Goal: Contribute content: Contribute content

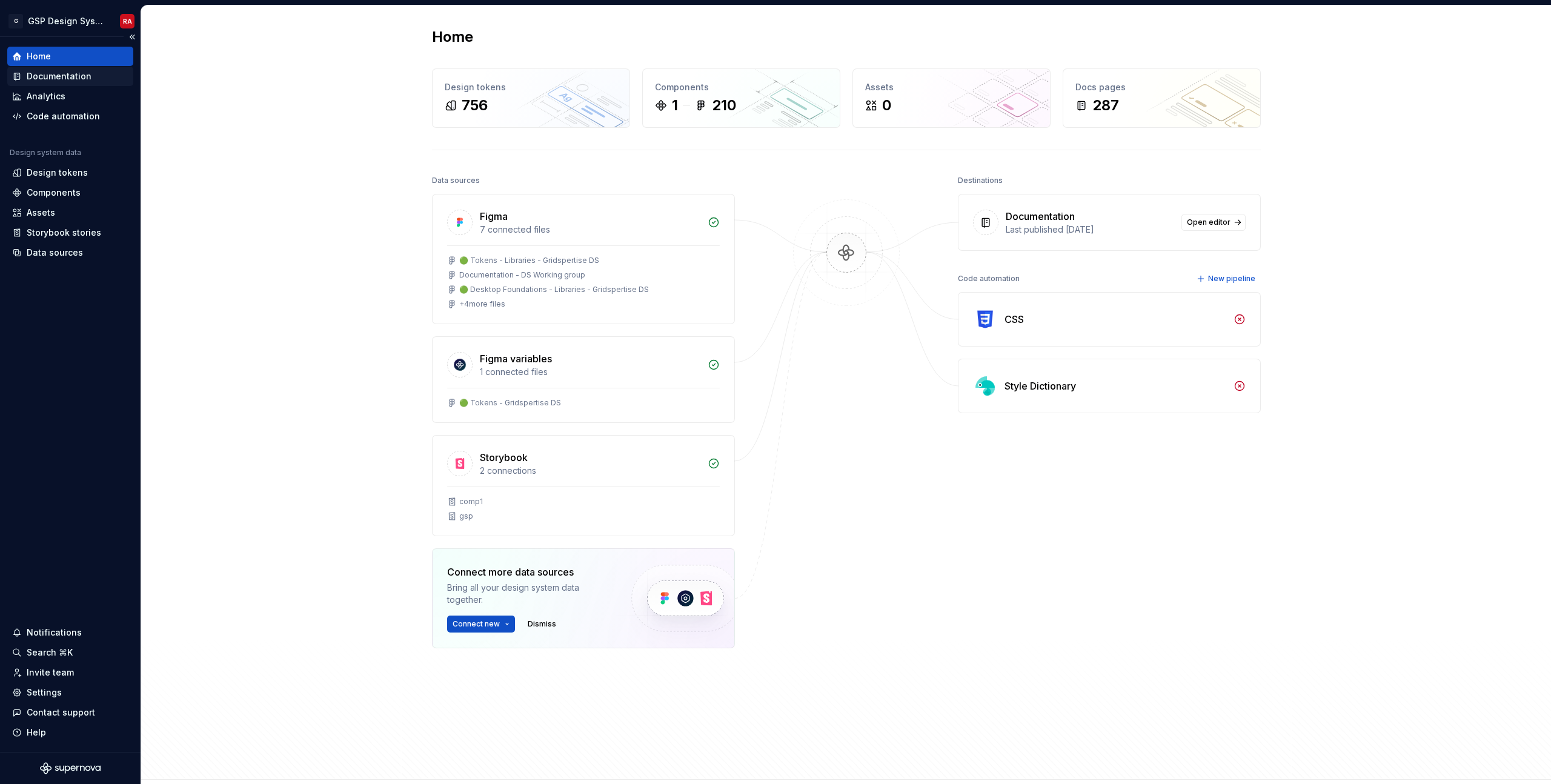
click at [58, 75] on div "Documentation" at bounding box center [59, 76] width 65 height 12
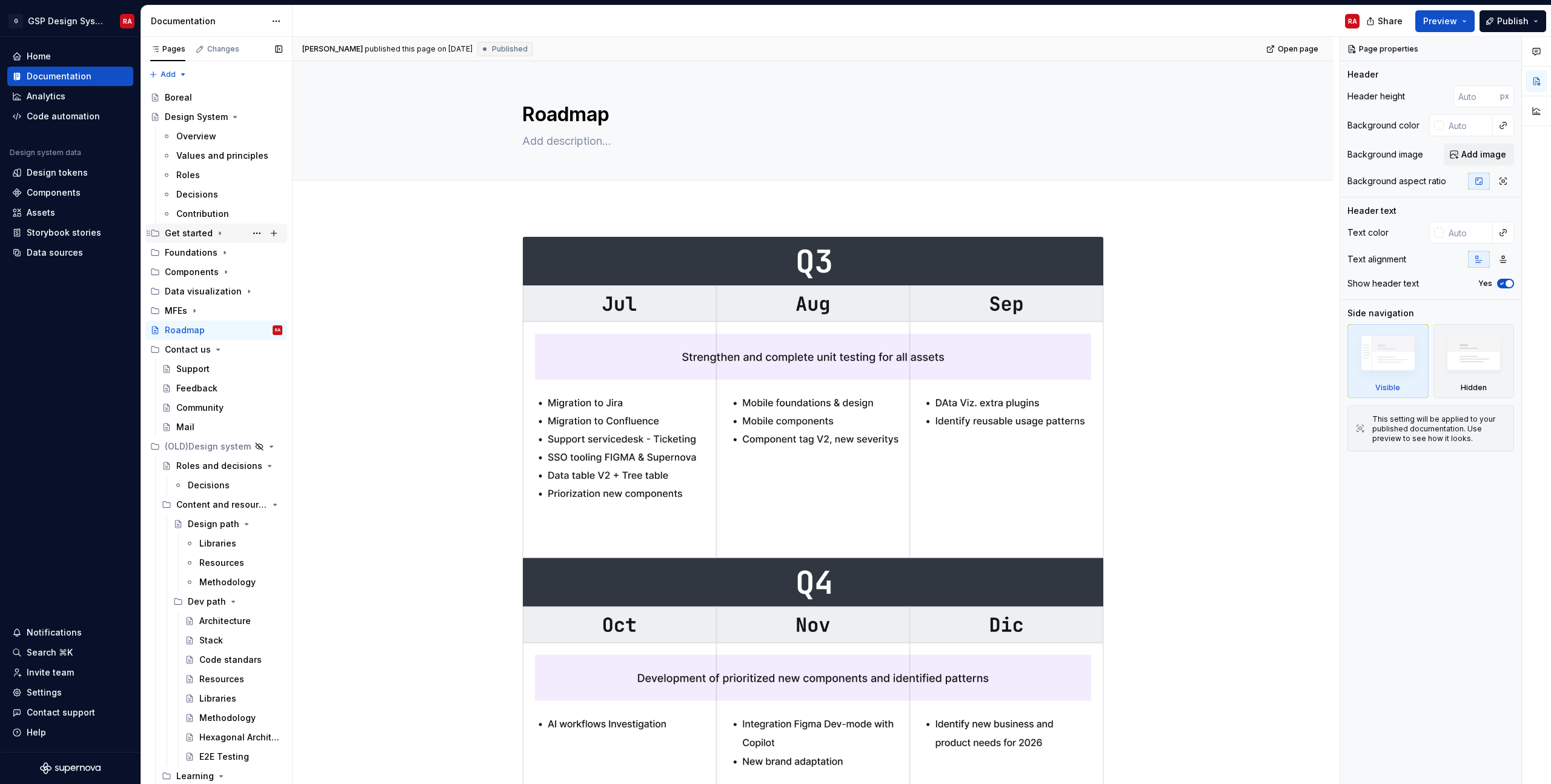
click at [204, 234] on div "Get started" at bounding box center [188, 232] width 48 height 12
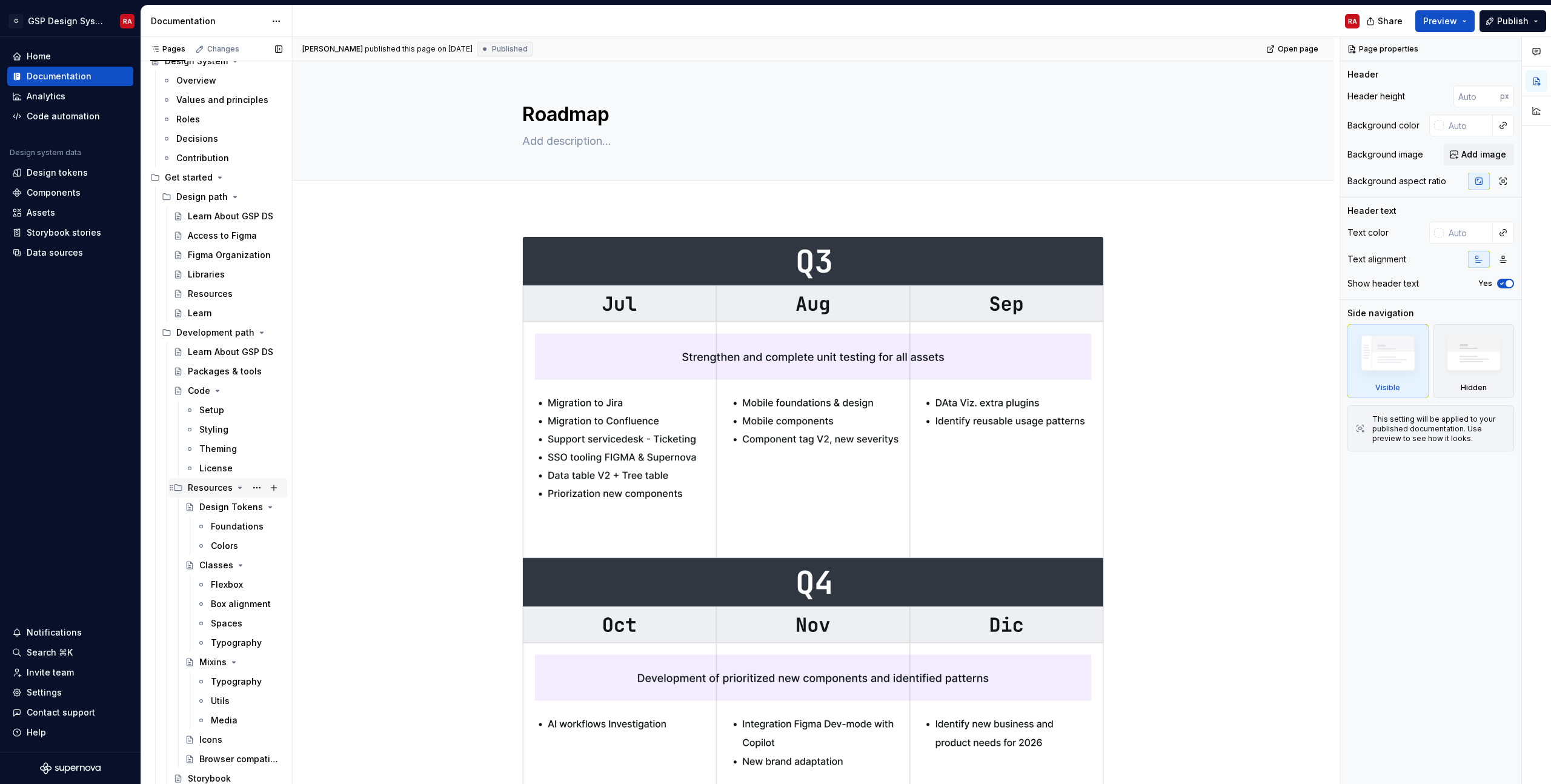
scroll to position [55, 0]
click at [228, 530] on div "Foundations" at bounding box center [229, 526] width 35 height 12
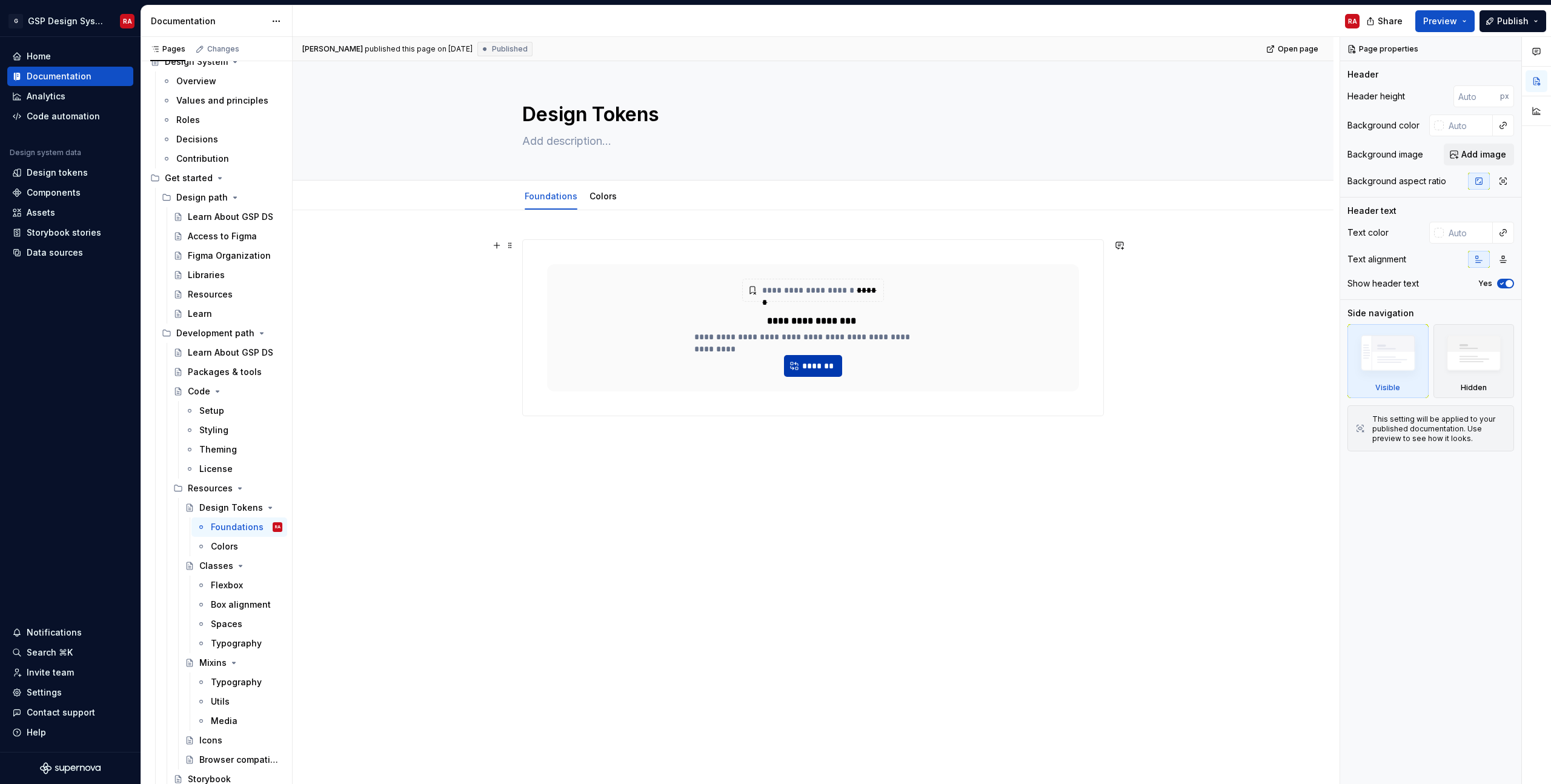
click at [822, 370] on span "*******" at bounding box center [818, 365] width 33 height 12
type textarea "*"
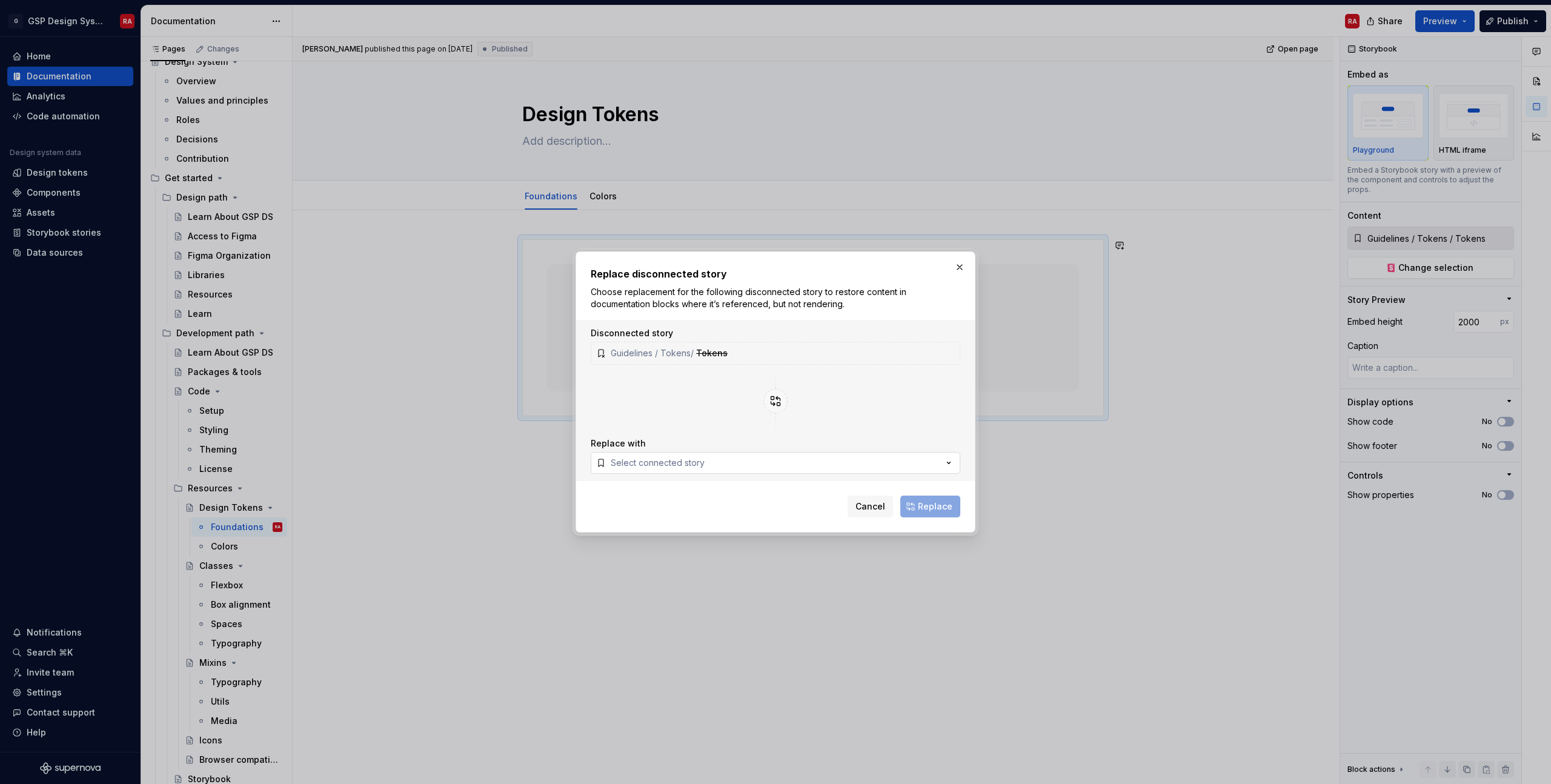
click at [657, 467] on div "Select connected story" at bounding box center [657, 463] width 94 height 12
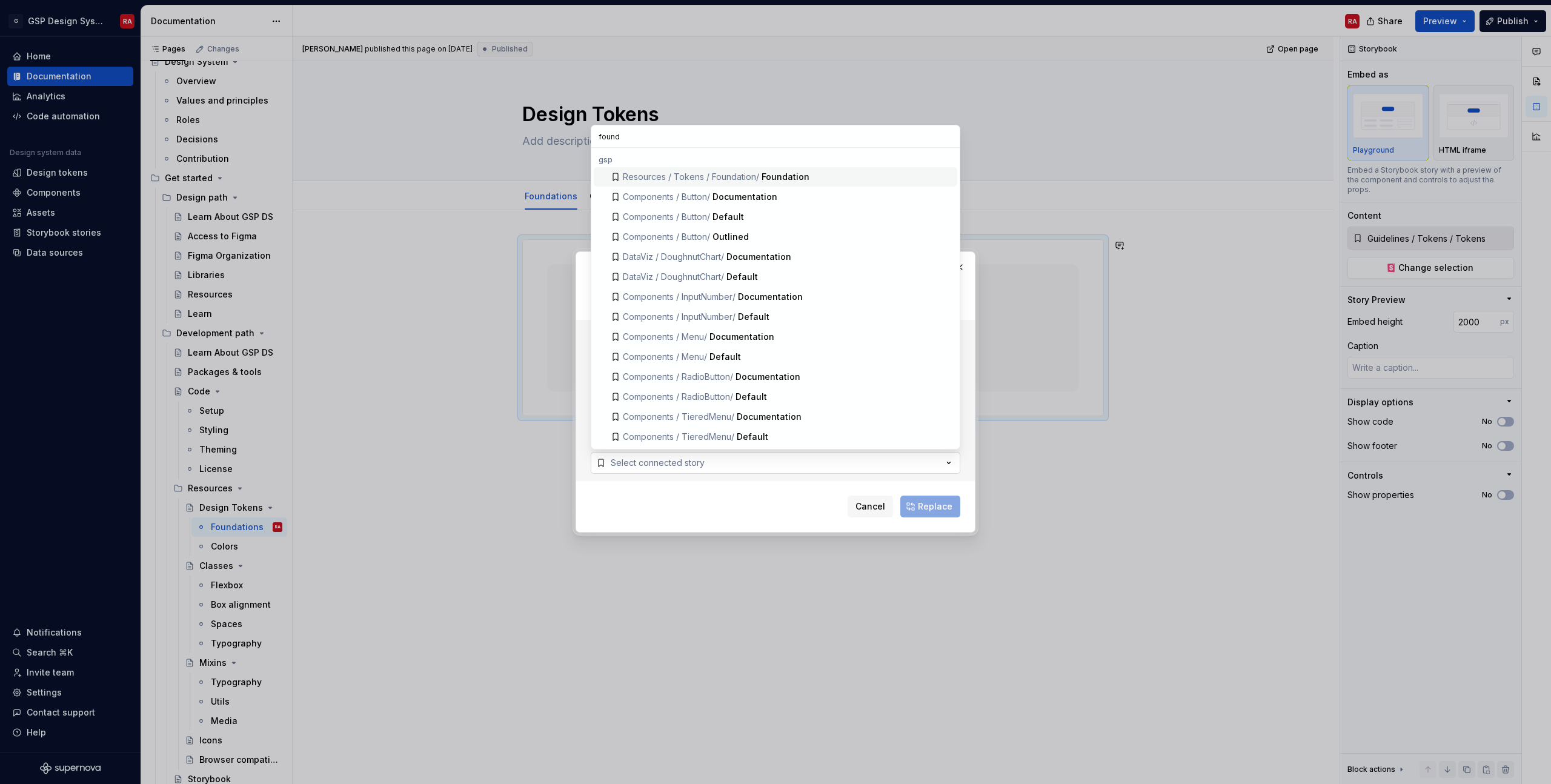
type input "founda"
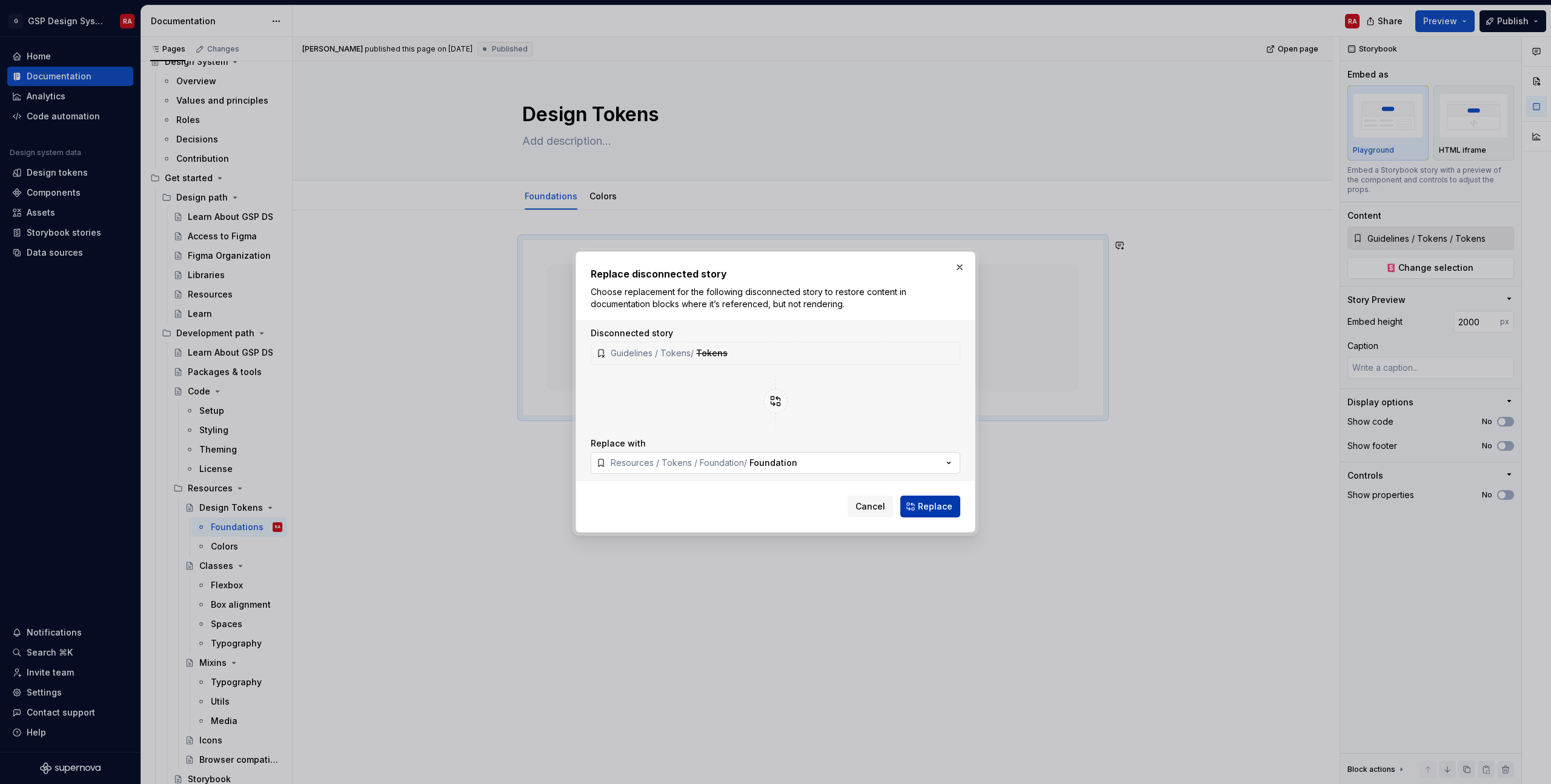
click at [940, 505] on span "Replace" at bounding box center [936, 506] width 35 height 12
type textarea "*"
type input "Resources / Tokens / Foundation / Foundation"
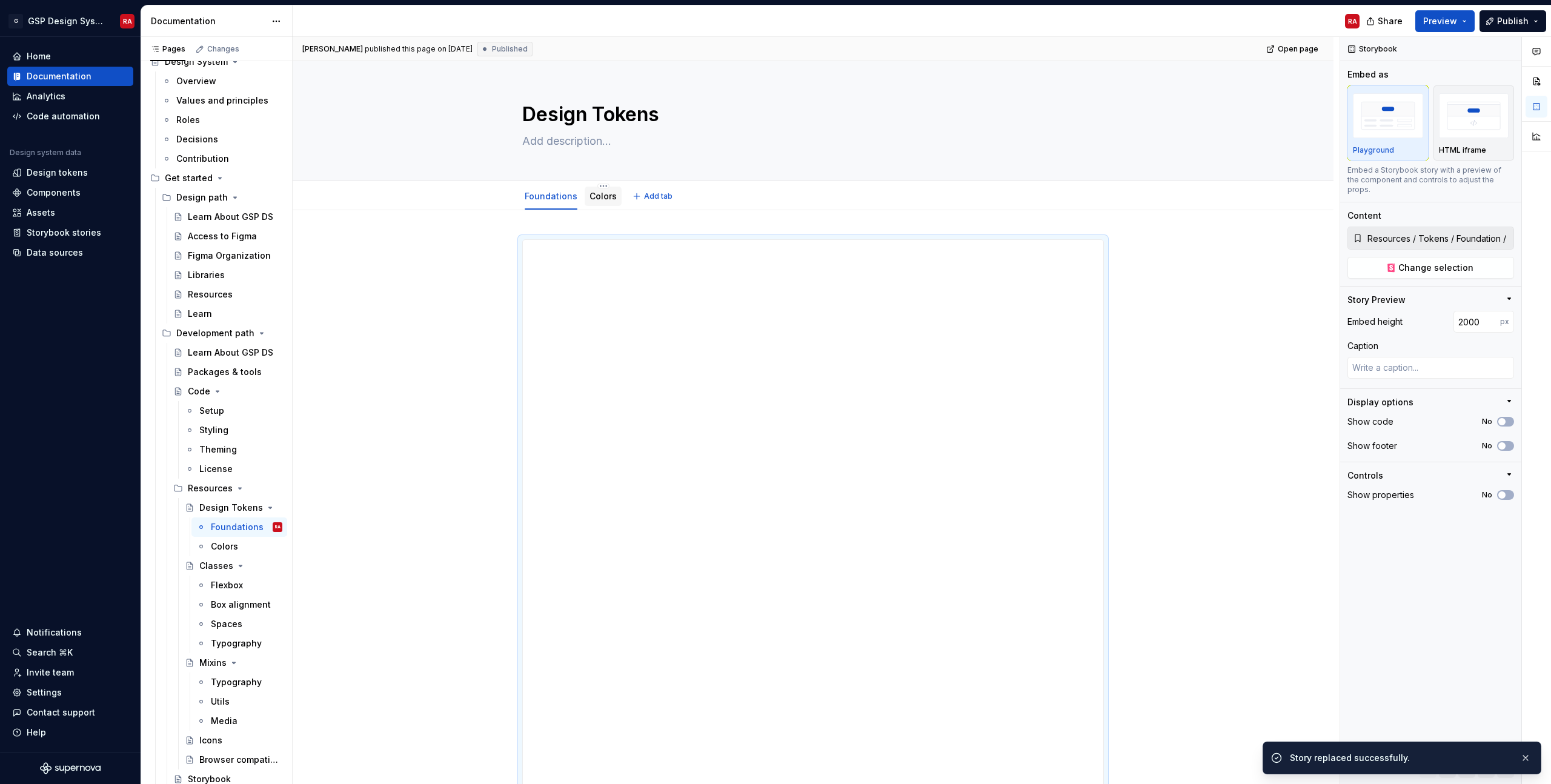
click at [611, 196] on link "Colors" at bounding box center [603, 196] width 28 height 10
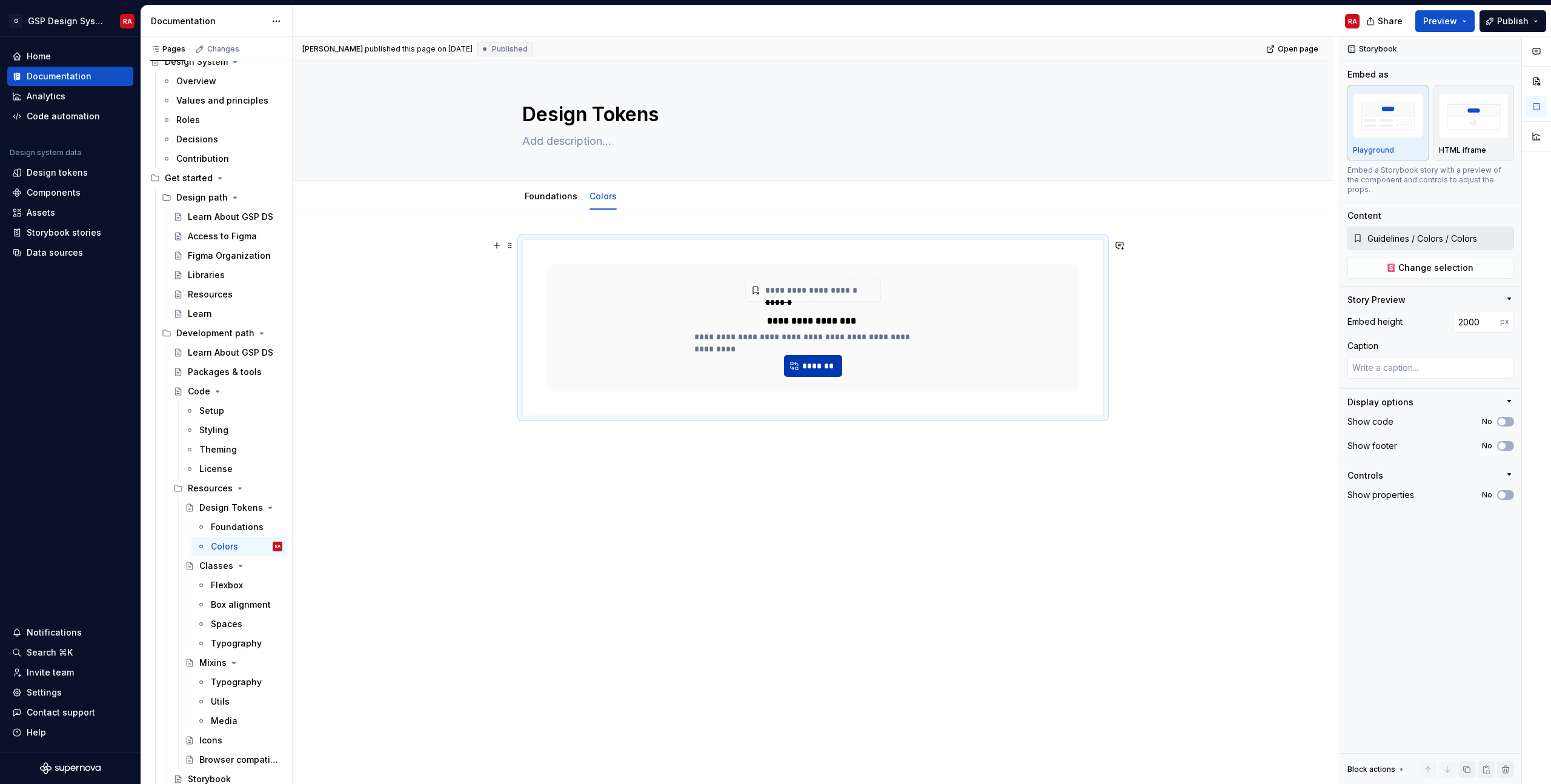
click at [804, 366] on span "*******" at bounding box center [818, 365] width 33 height 12
type textarea "*"
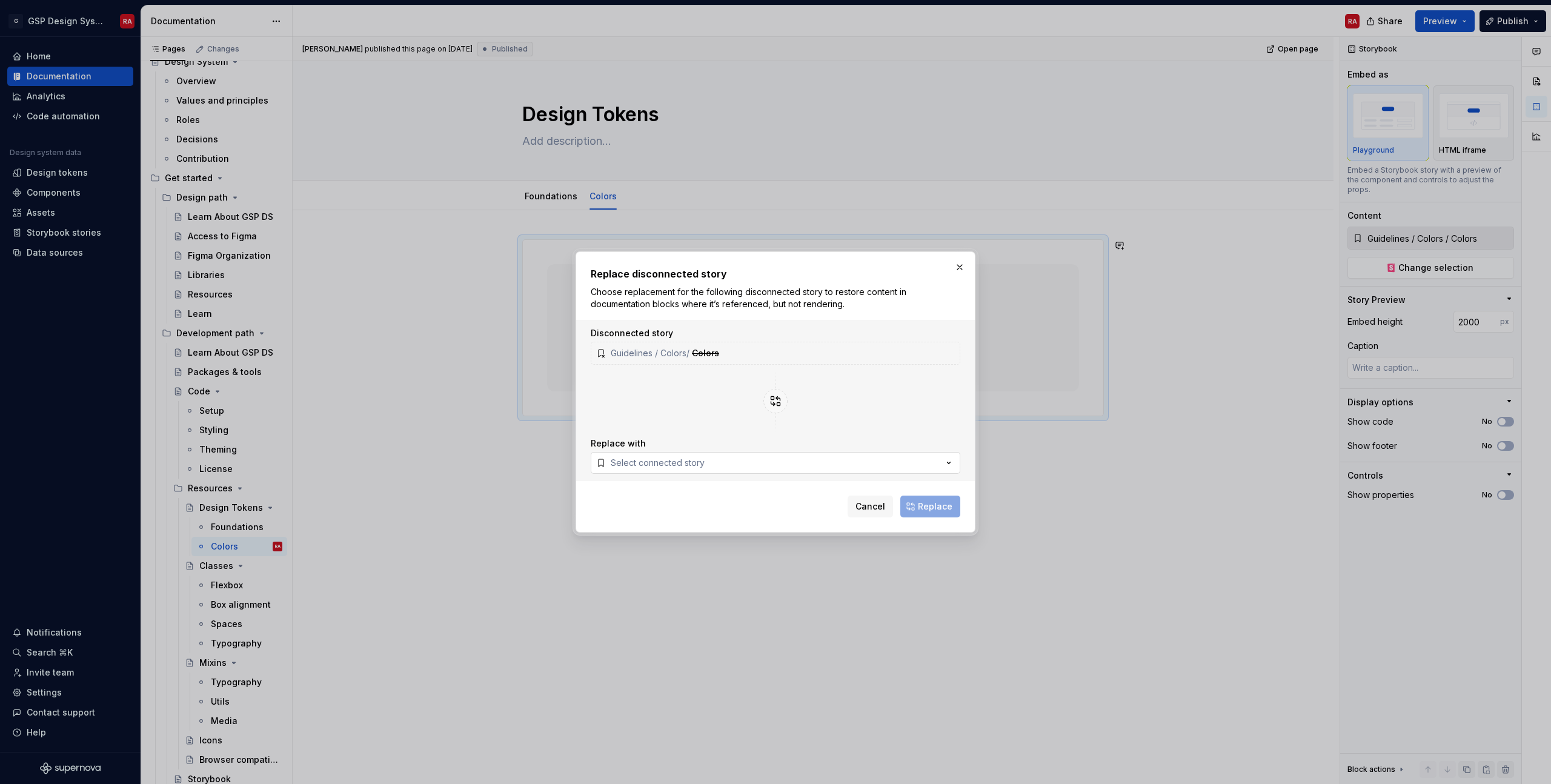
click at [788, 468] on button "Select connected story" at bounding box center [775, 463] width 370 height 22
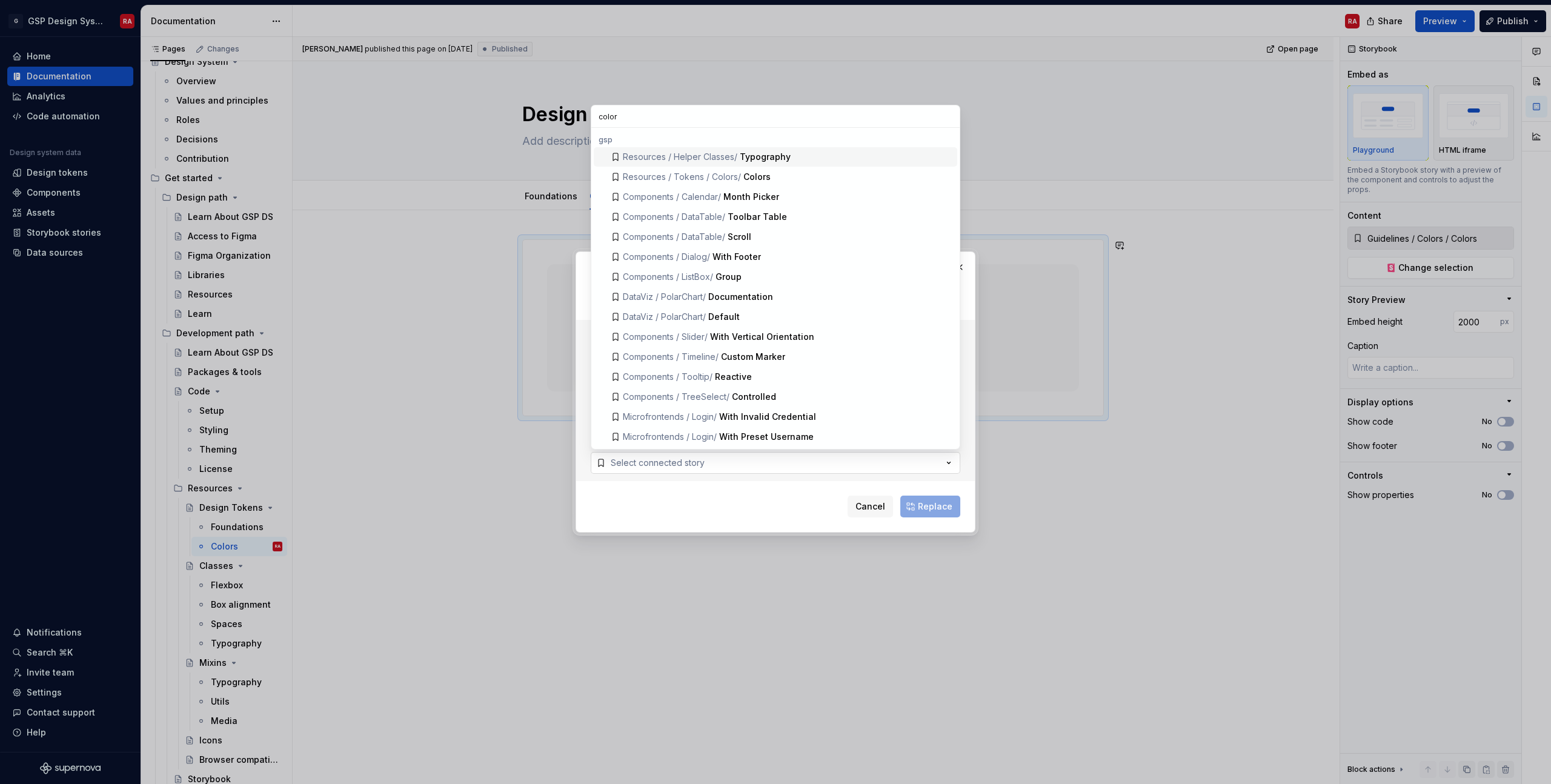
type input "colors"
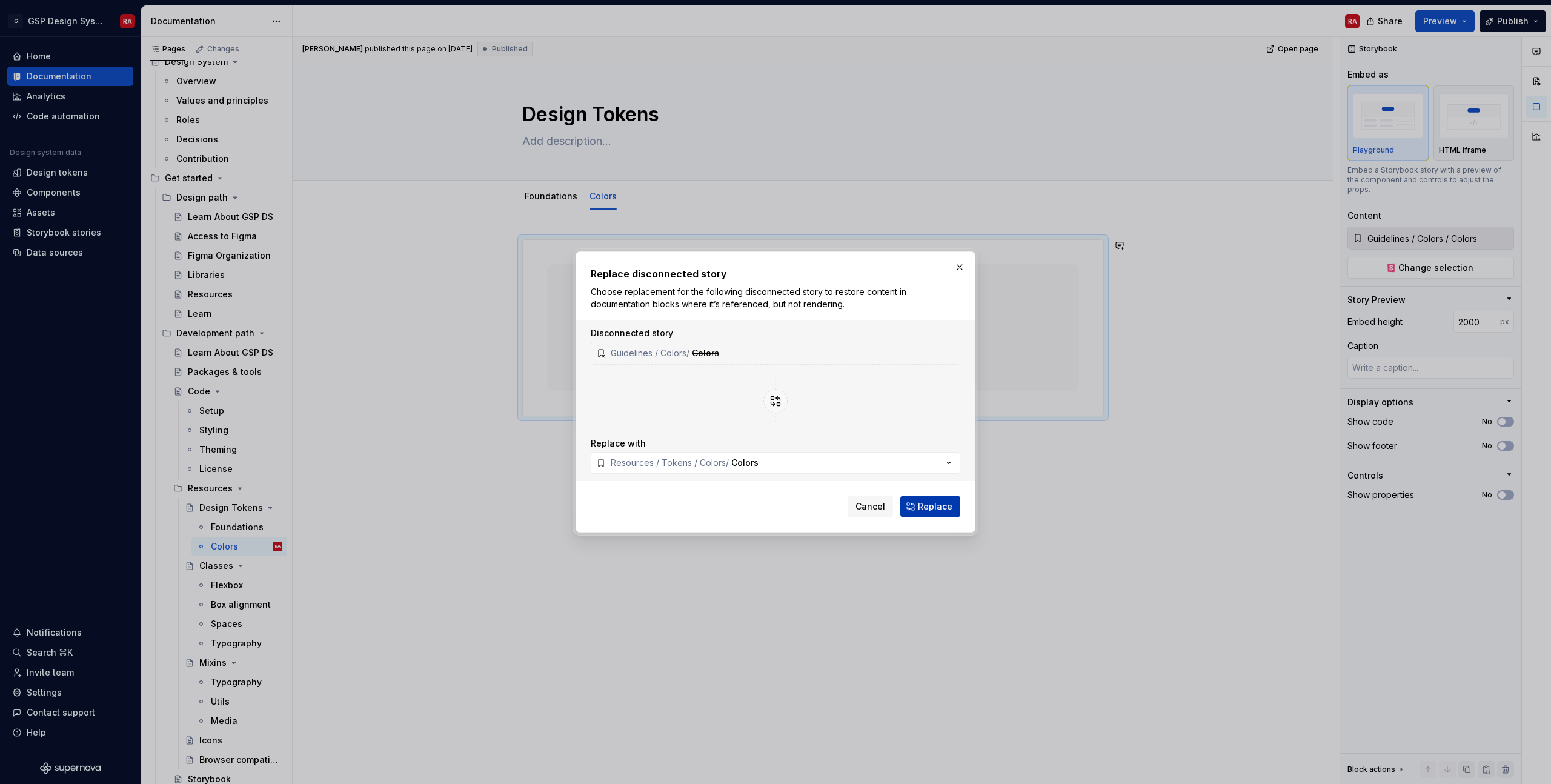
click at [947, 501] on span "Replace" at bounding box center [936, 506] width 35 height 12
type textarea "*"
type input "Resources / Tokens / Colors / Colors"
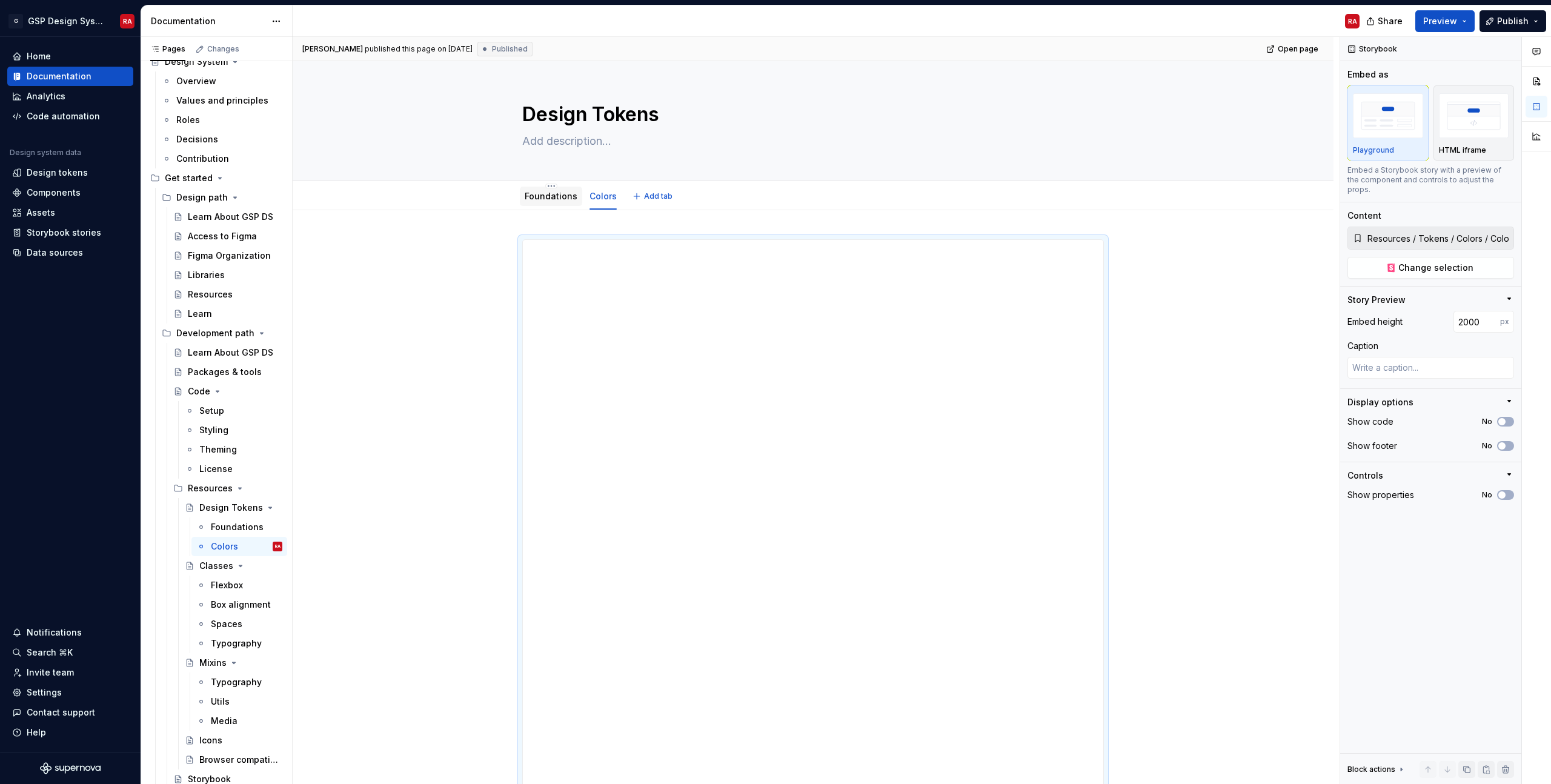
click at [560, 197] on link "Foundations" at bounding box center [550, 196] width 52 height 10
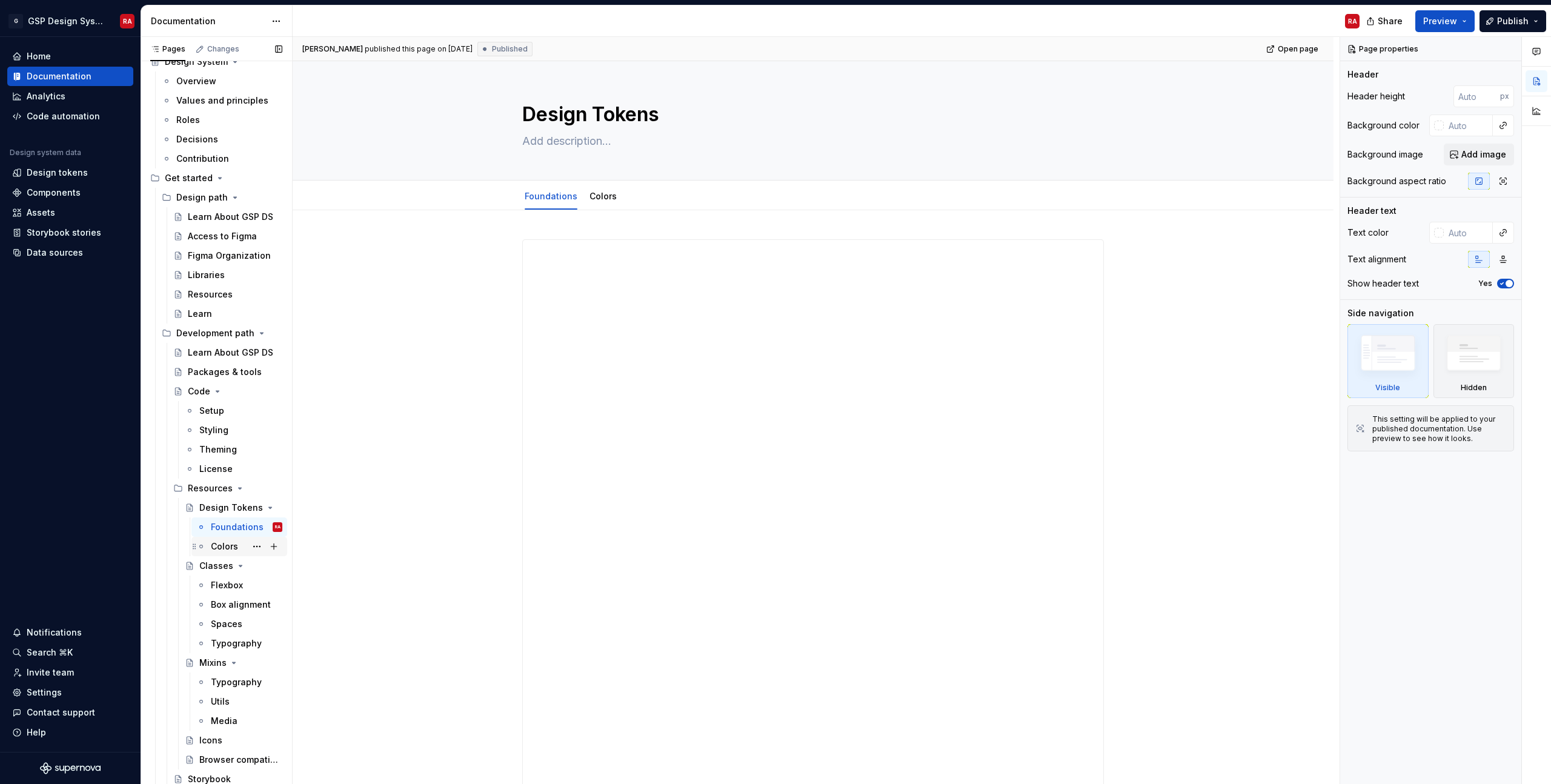
click at [230, 551] on div "Colors" at bounding box center [225, 546] width 28 height 12
click at [220, 588] on div "Flexbox" at bounding box center [227, 585] width 32 height 12
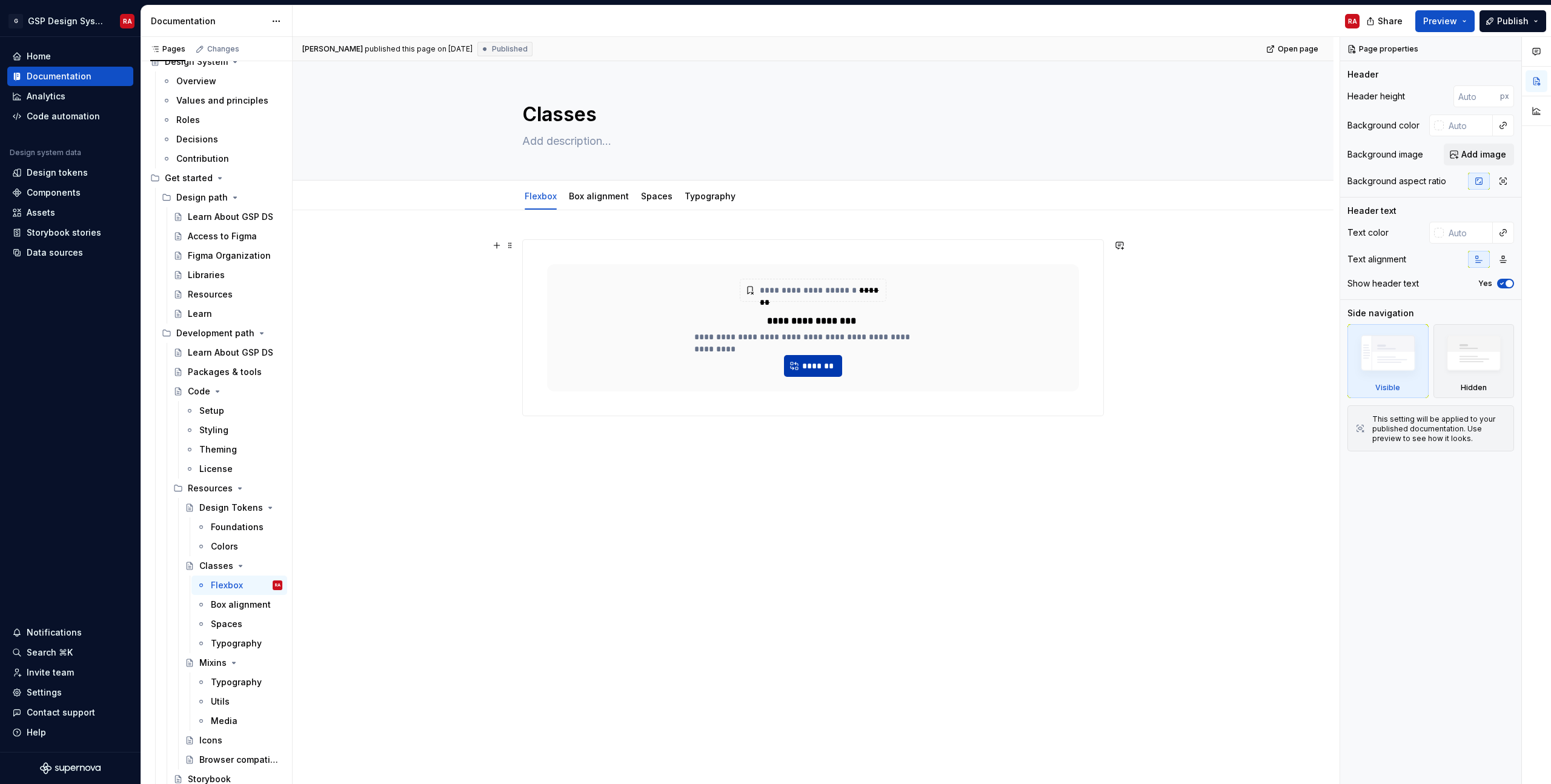
click at [824, 367] on span "*******" at bounding box center [818, 365] width 33 height 12
type textarea "*"
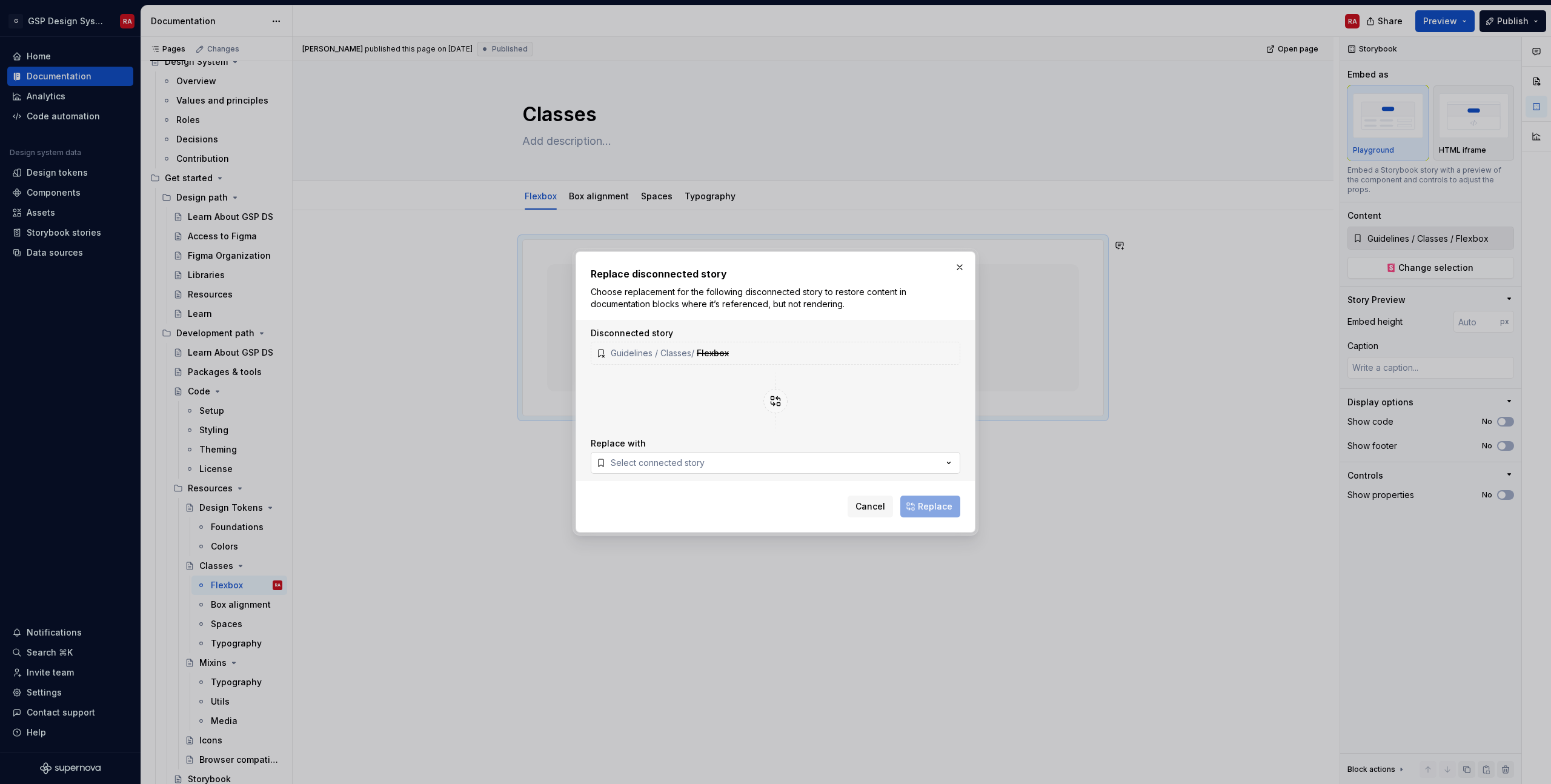
click at [744, 464] on button "Select connected story" at bounding box center [775, 463] width 370 height 22
type input "flexbo"
click at [938, 514] on button "Replace" at bounding box center [930, 507] width 60 height 22
type textarea "*"
type input "Resources / Helper Classes / Flexbox"
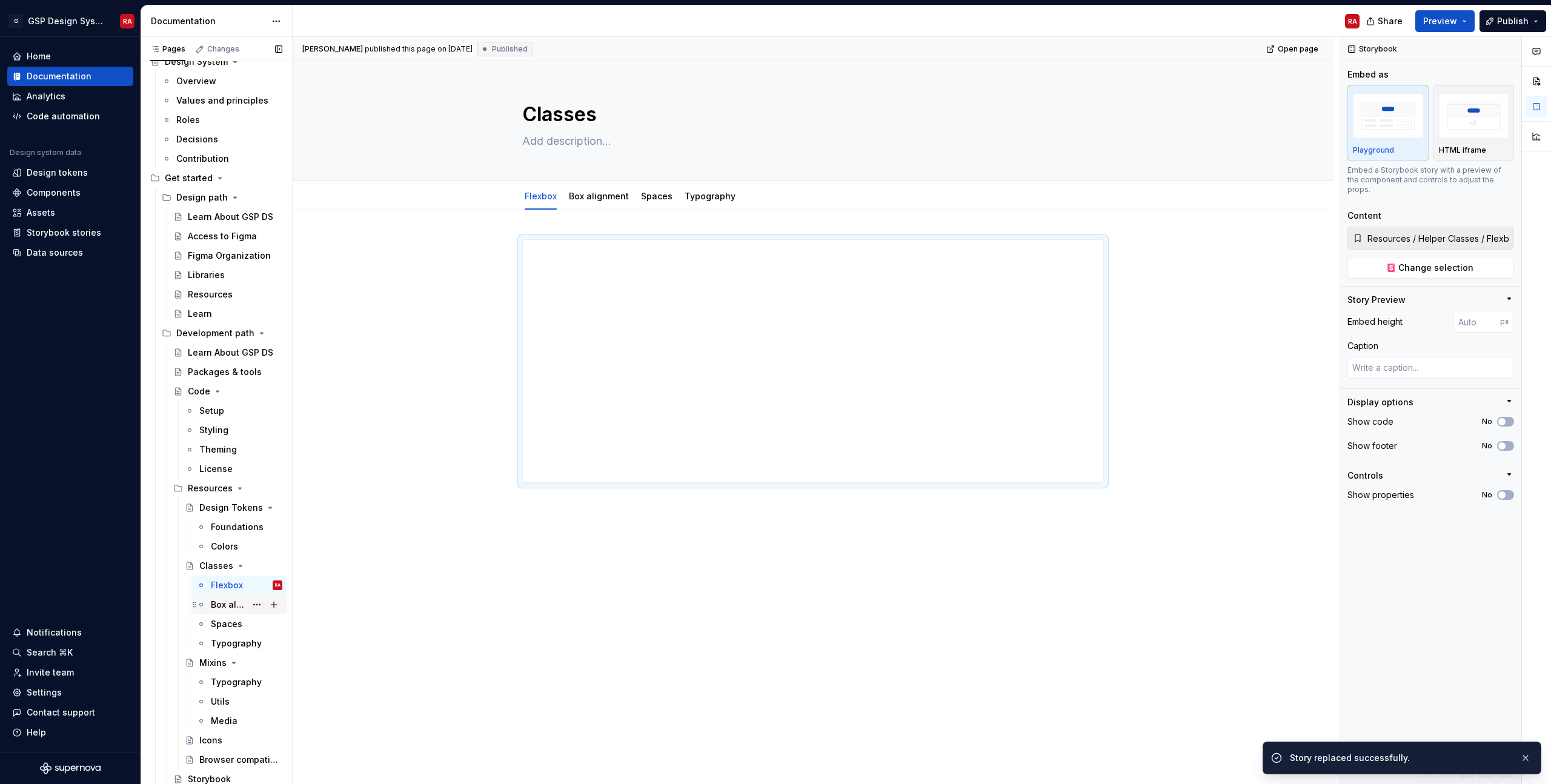
click at [229, 608] on div "Box alignment" at bounding box center [229, 604] width 35 height 12
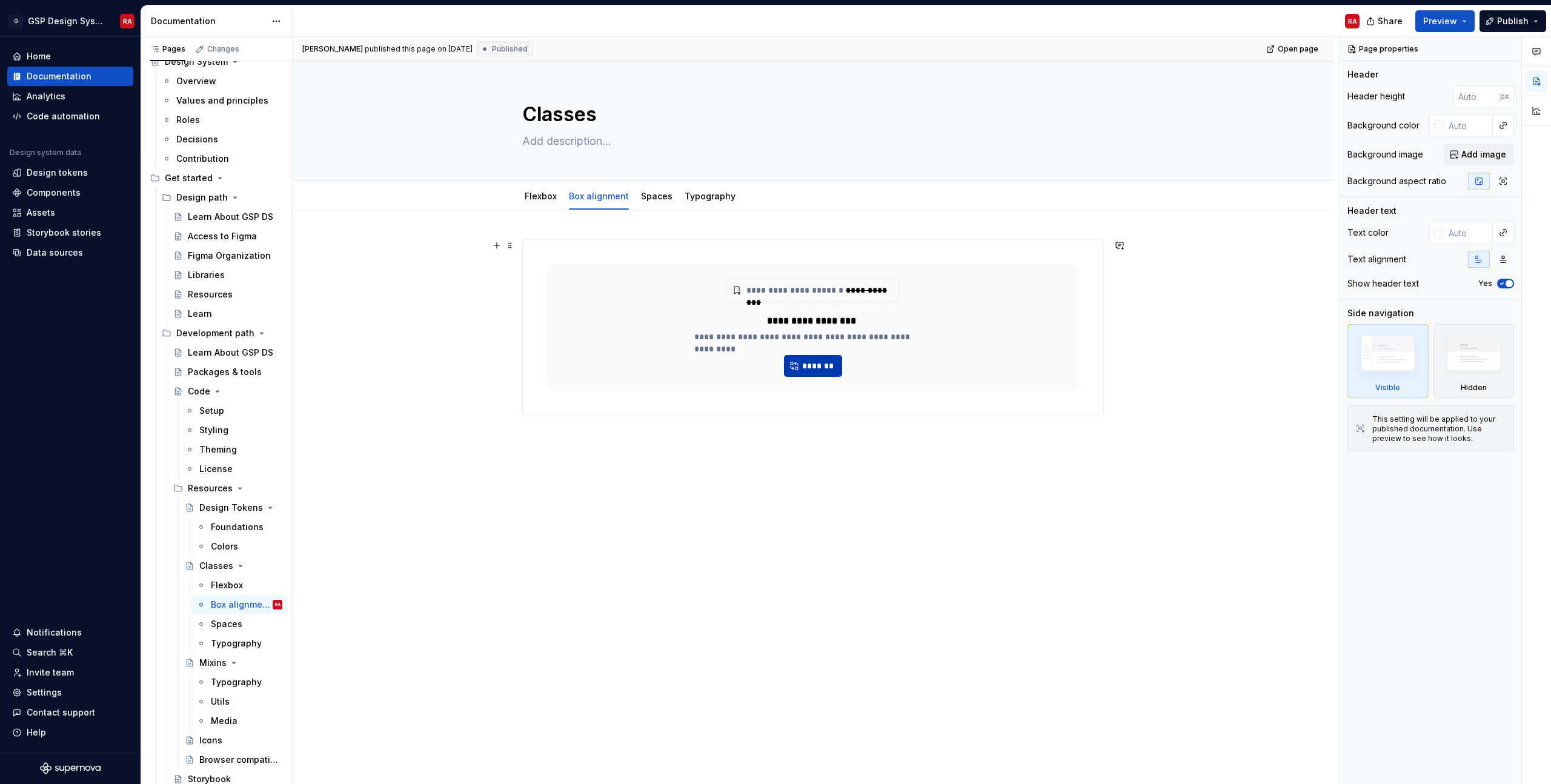
click at [800, 368] on button "*******" at bounding box center [813, 366] width 58 height 22
type textarea "*"
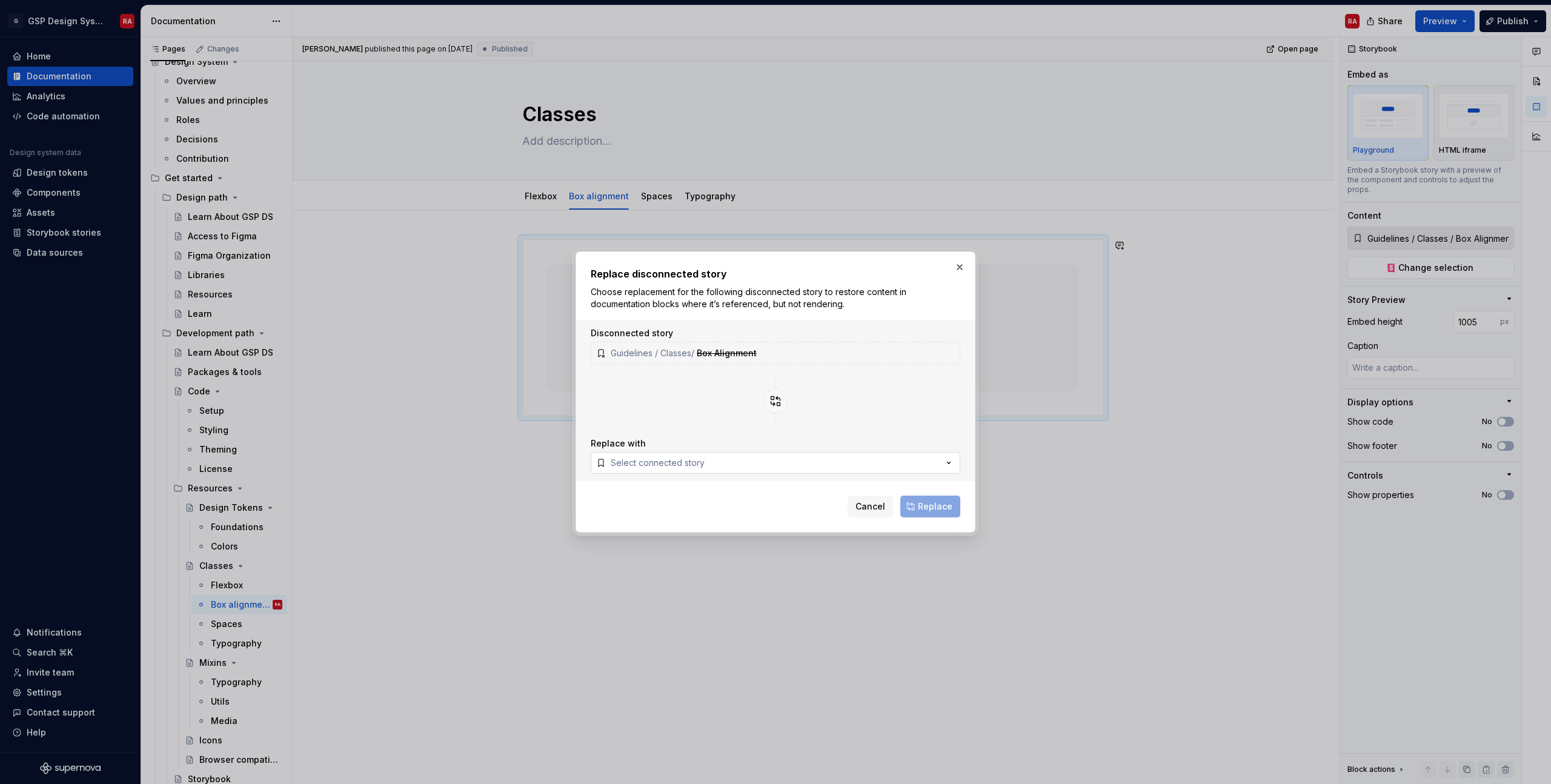
click at [719, 461] on button "Select connected story" at bounding box center [775, 463] width 370 height 22
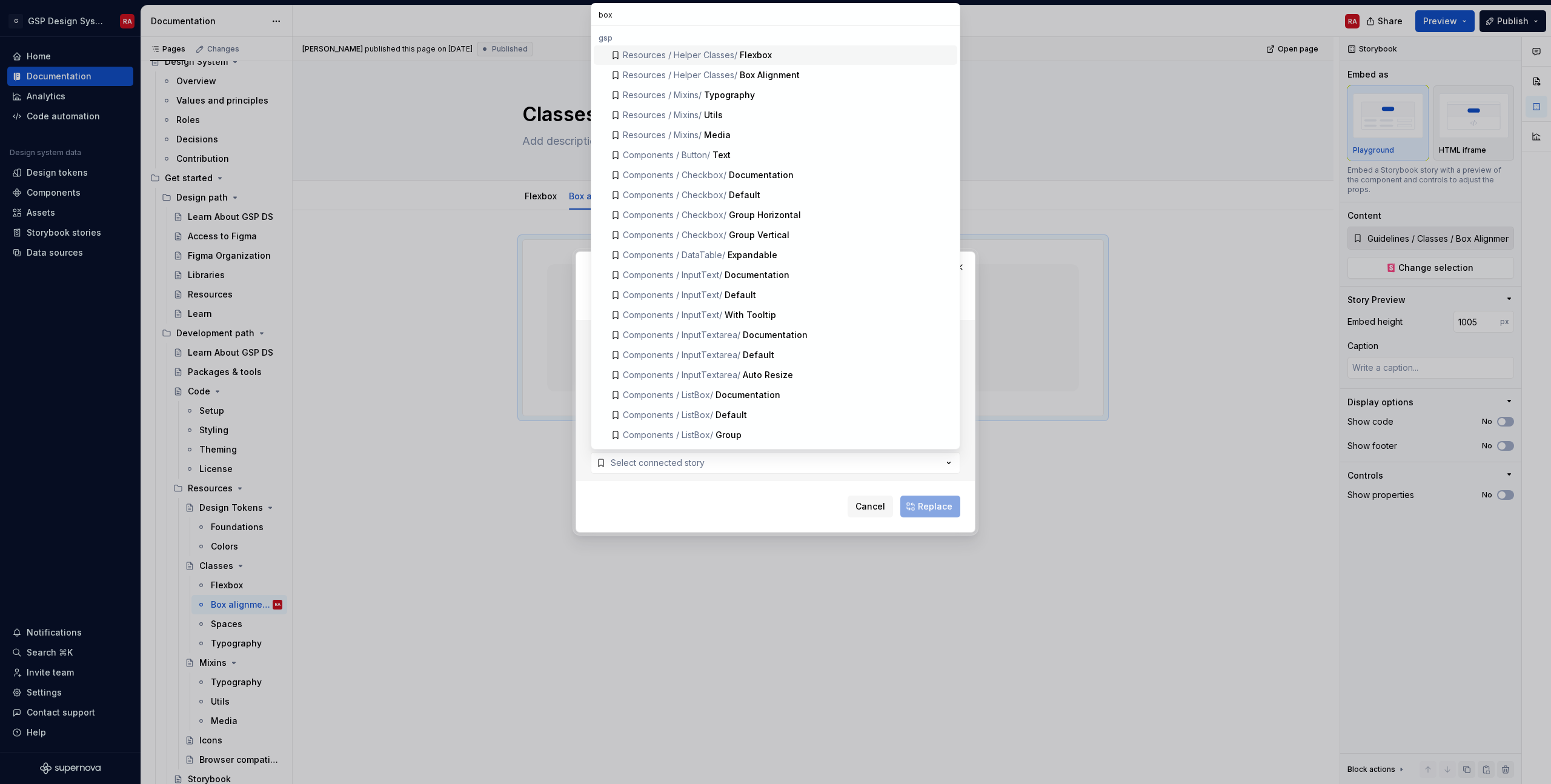
type input "boxa"
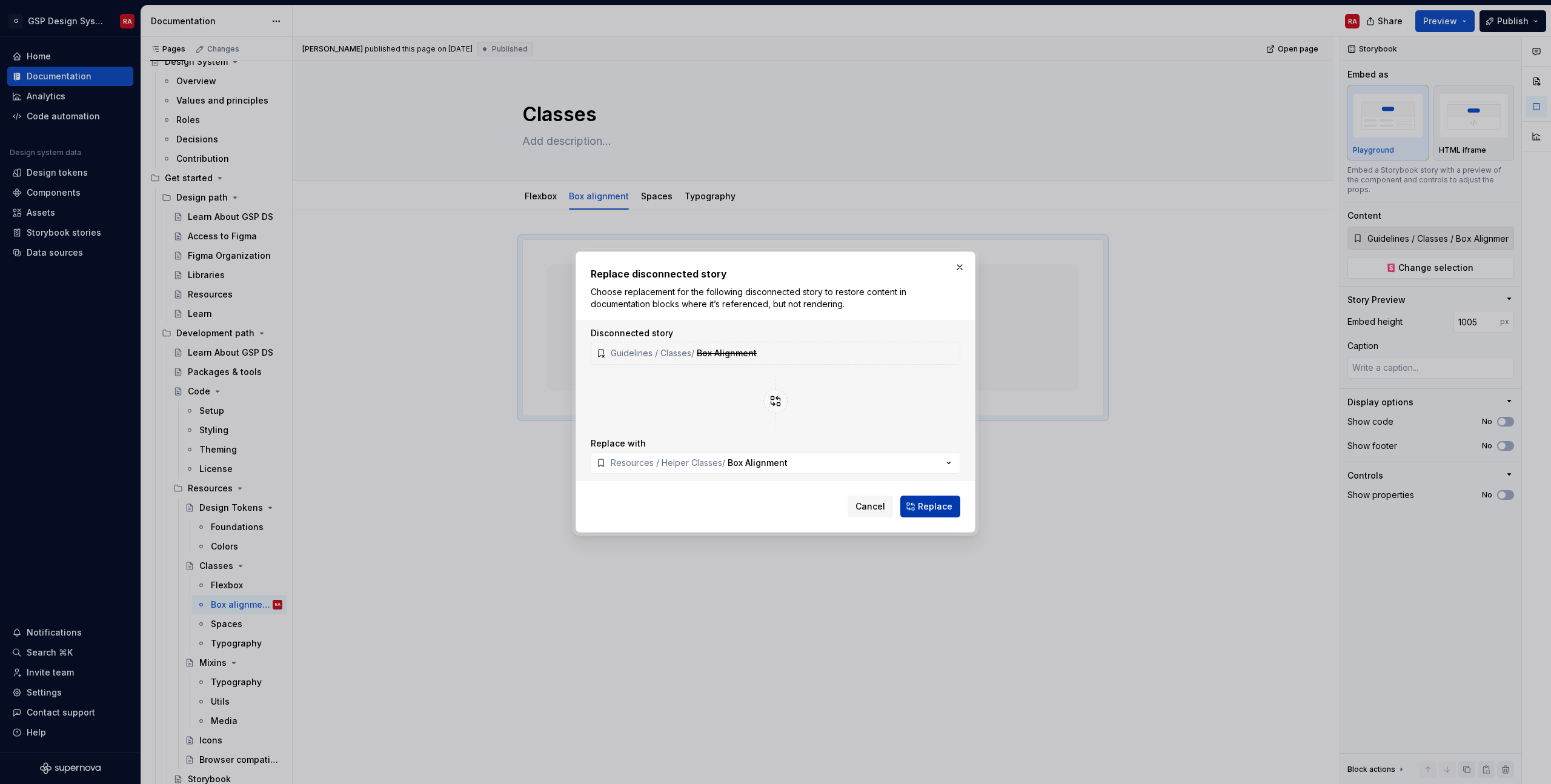
click at [932, 507] on span "Replace" at bounding box center [936, 506] width 35 height 12
type textarea "*"
type input "Resources / Helper Classes / Box Alignment"
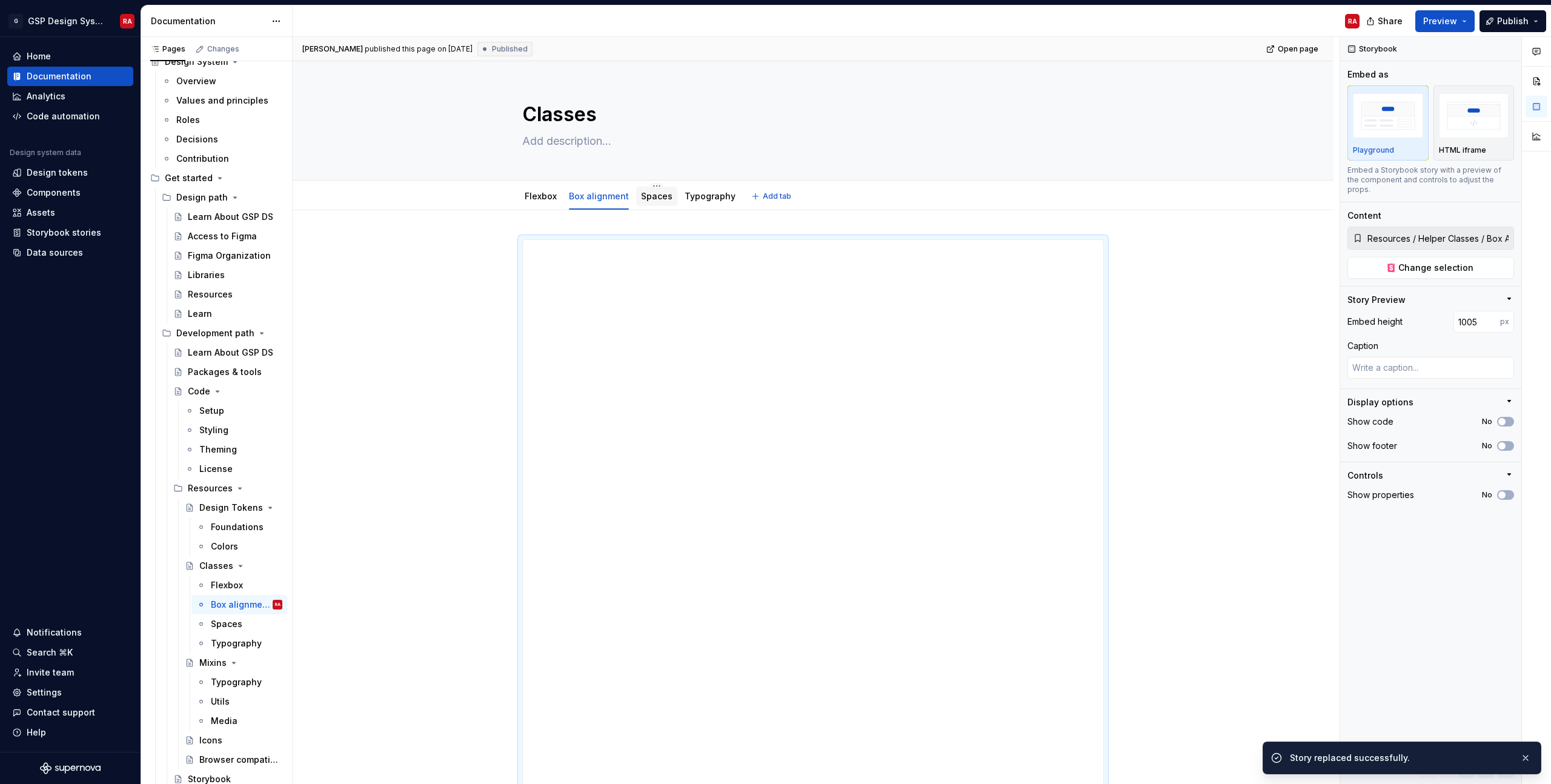
click at [659, 195] on link "Spaces" at bounding box center [657, 196] width 31 height 10
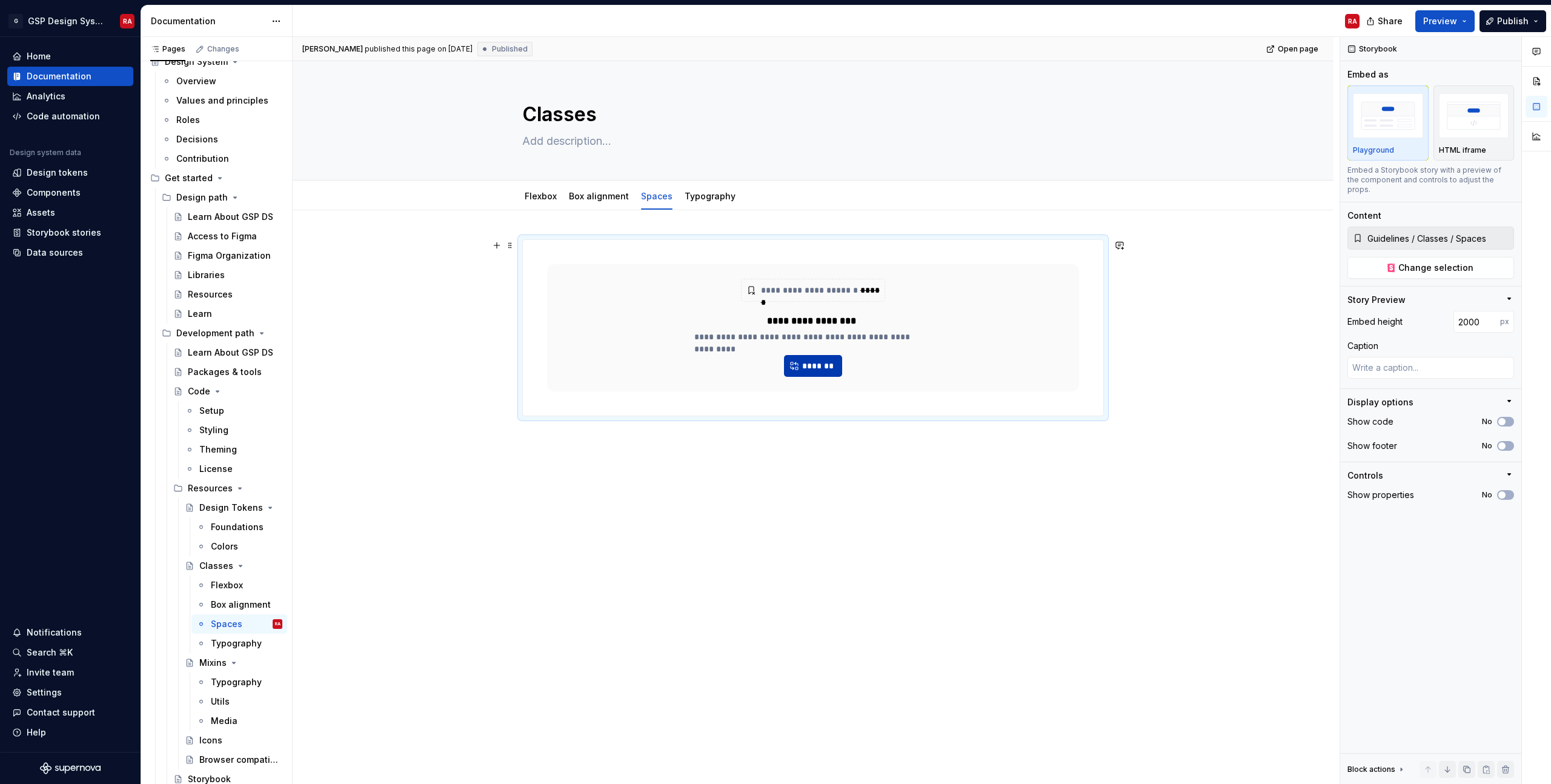
click at [826, 364] on span "*******" at bounding box center [818, 365] width 33 height 12
type textarea "*"
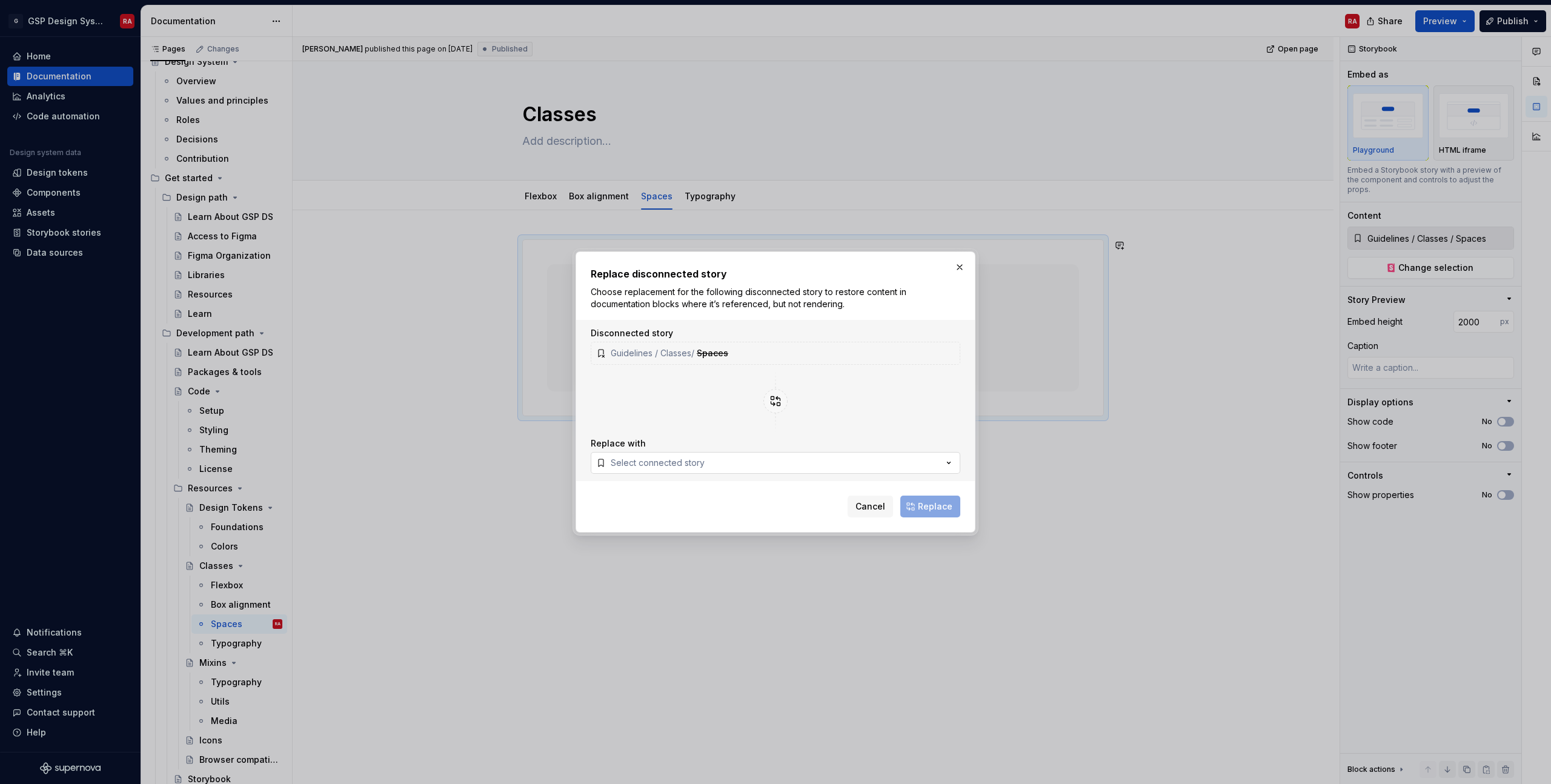
click at [756, 455] on button "Select connected story" at bounding box center [775, 463] width 370 height 22
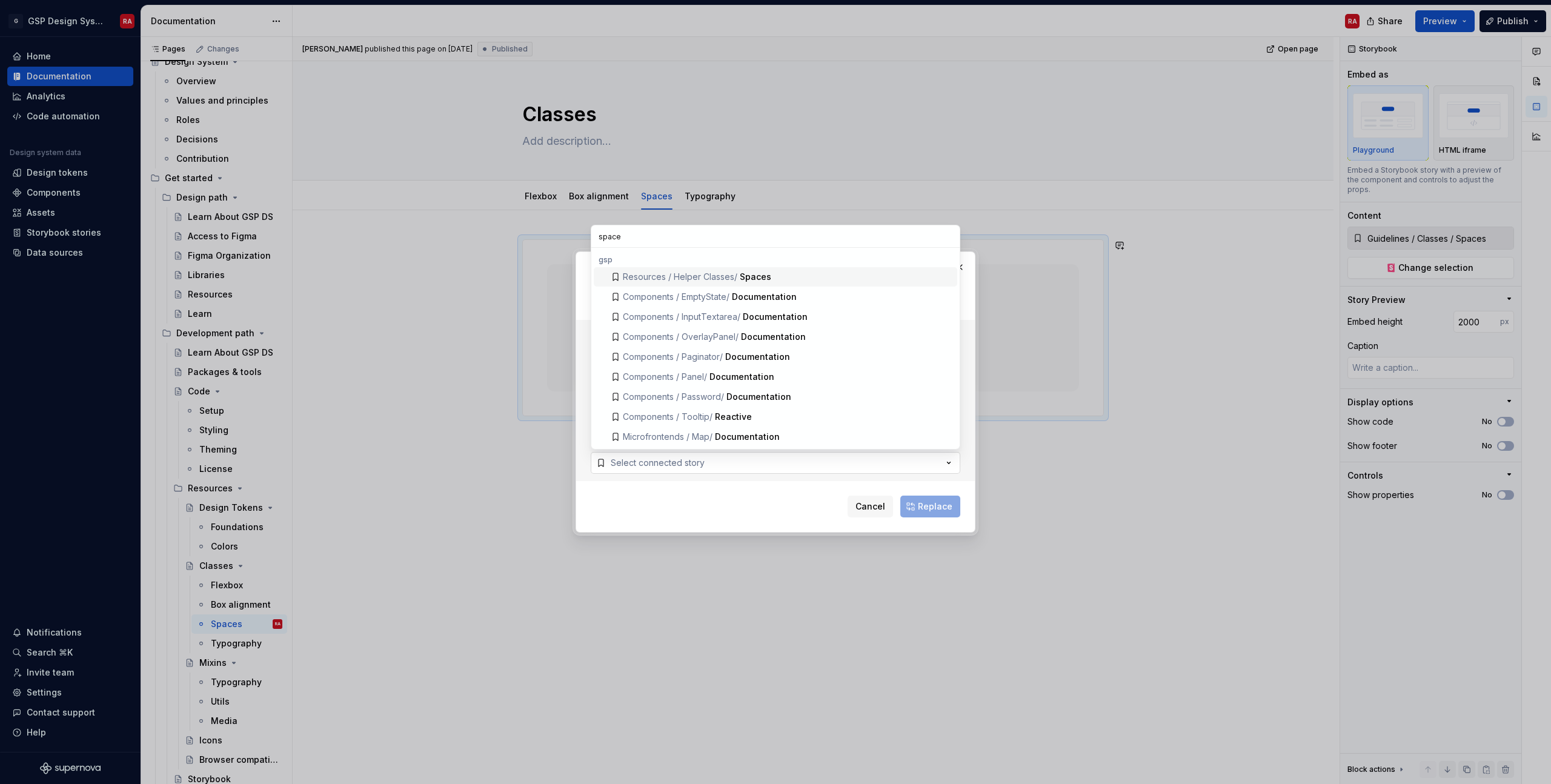
type input "spaces"
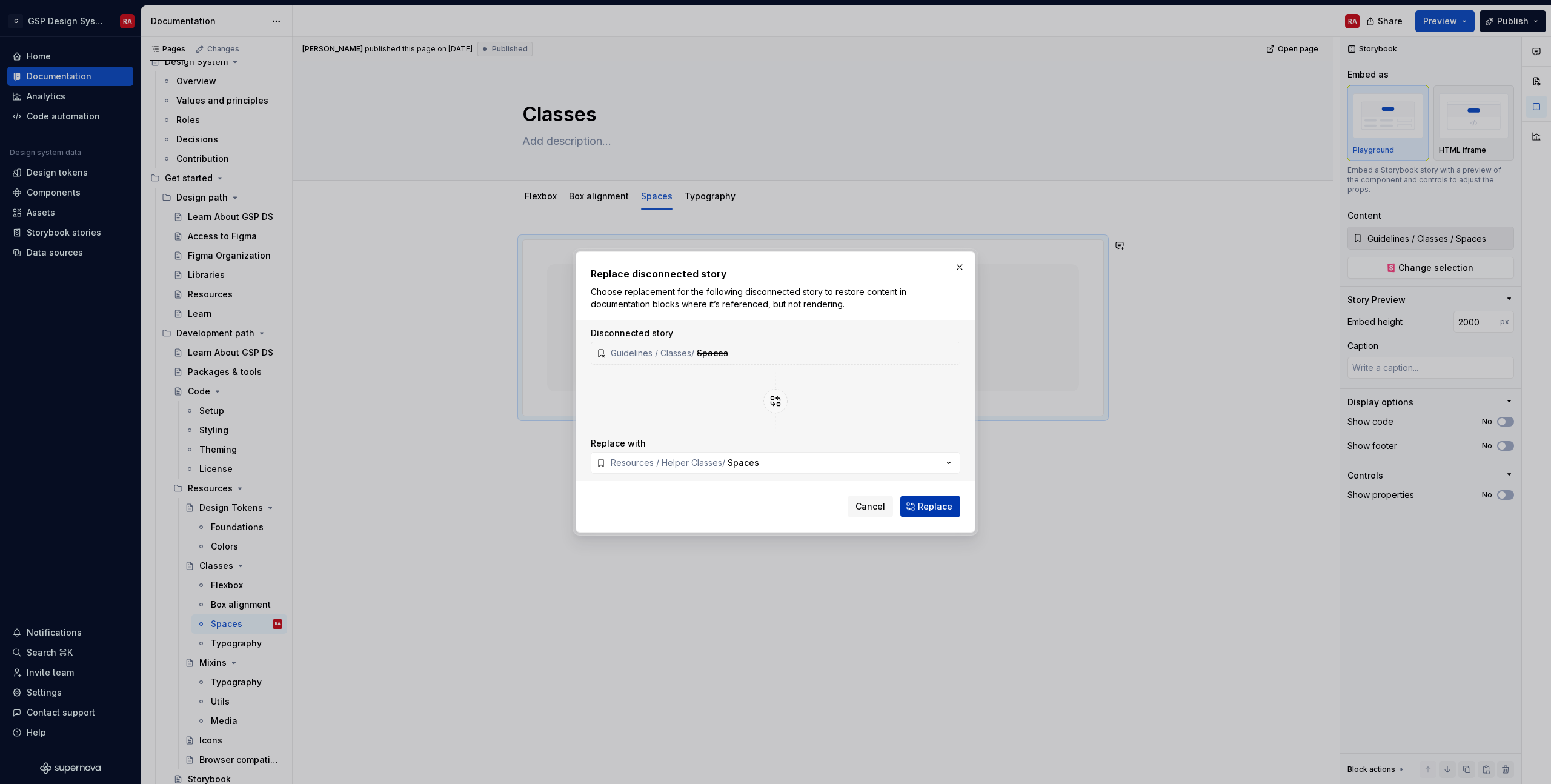
click at [936, 514] on button "Replace" at bounding box center [930, 507] width 60 height 22
type textarea "*"
type input "Resources / Helper Classes / Spaces"
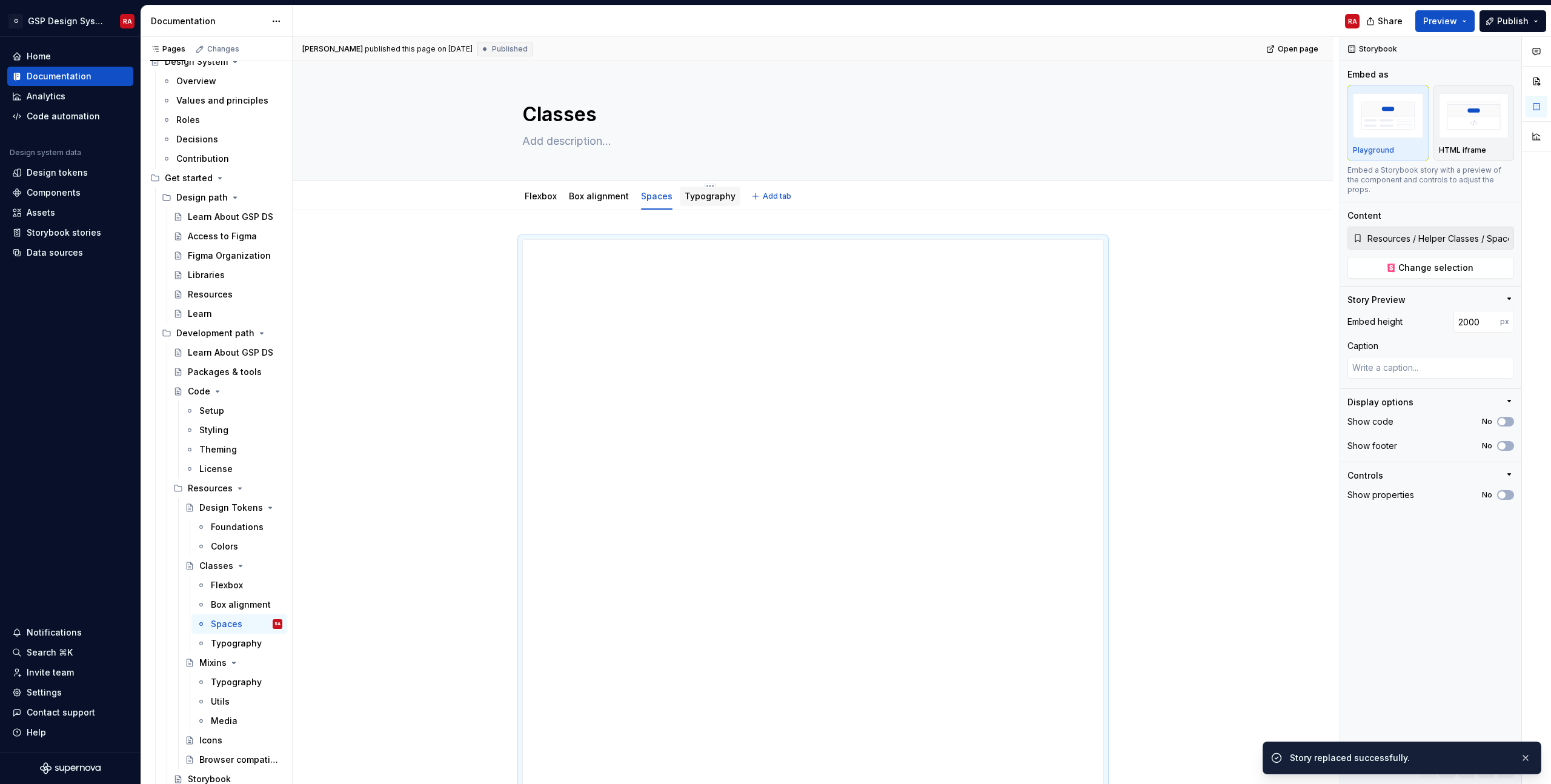
click at [692, 201] on div "Typography" at bounding box center [710, 196] width 51 height 12
click at [706, 199] on link "Typography" at bounding box center [710, 196] width 51 height 10
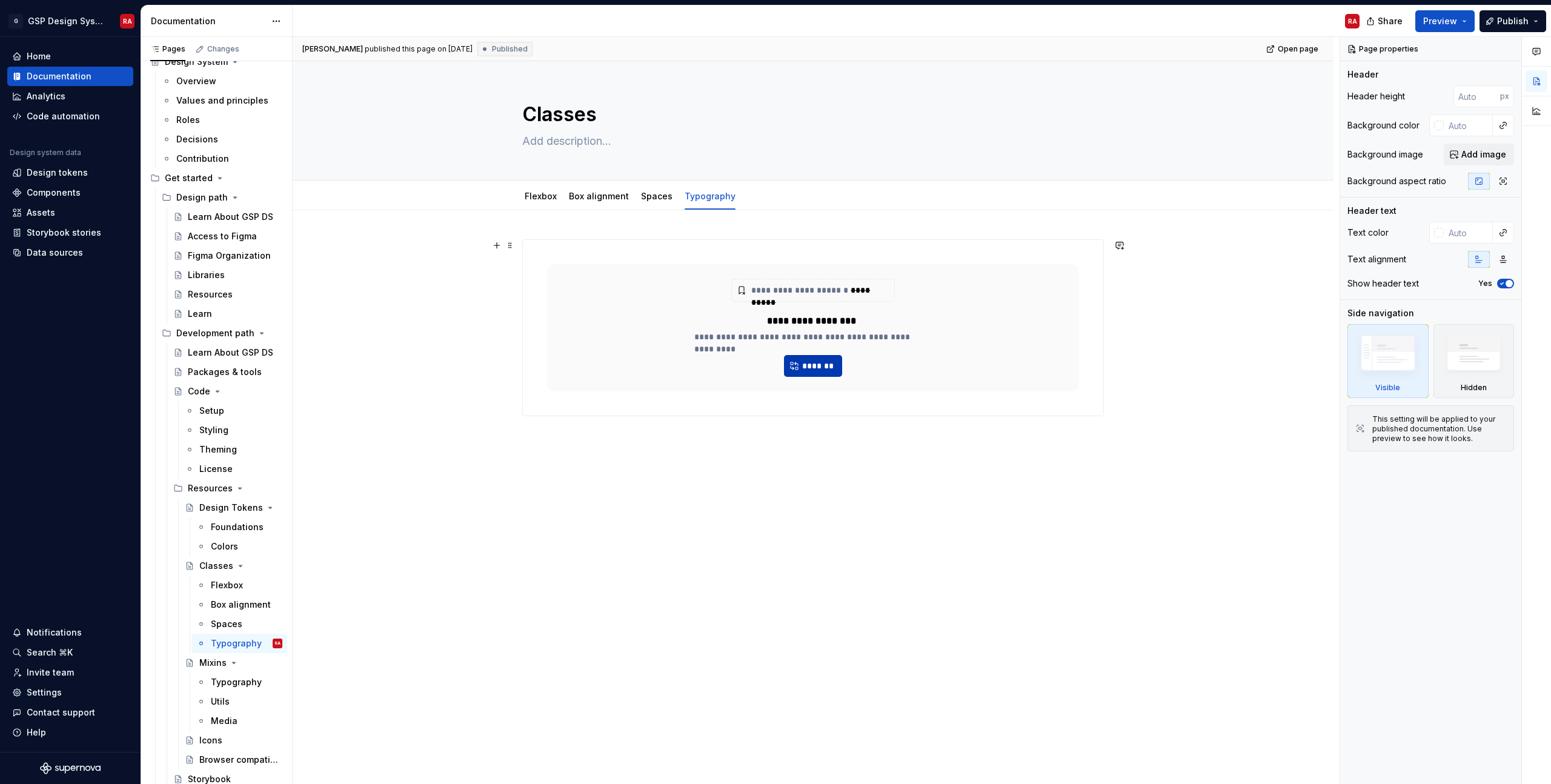
click at [803, 375] on button "*******" at bounding box center [813, 366] width 58 height 22
type textarea "*"
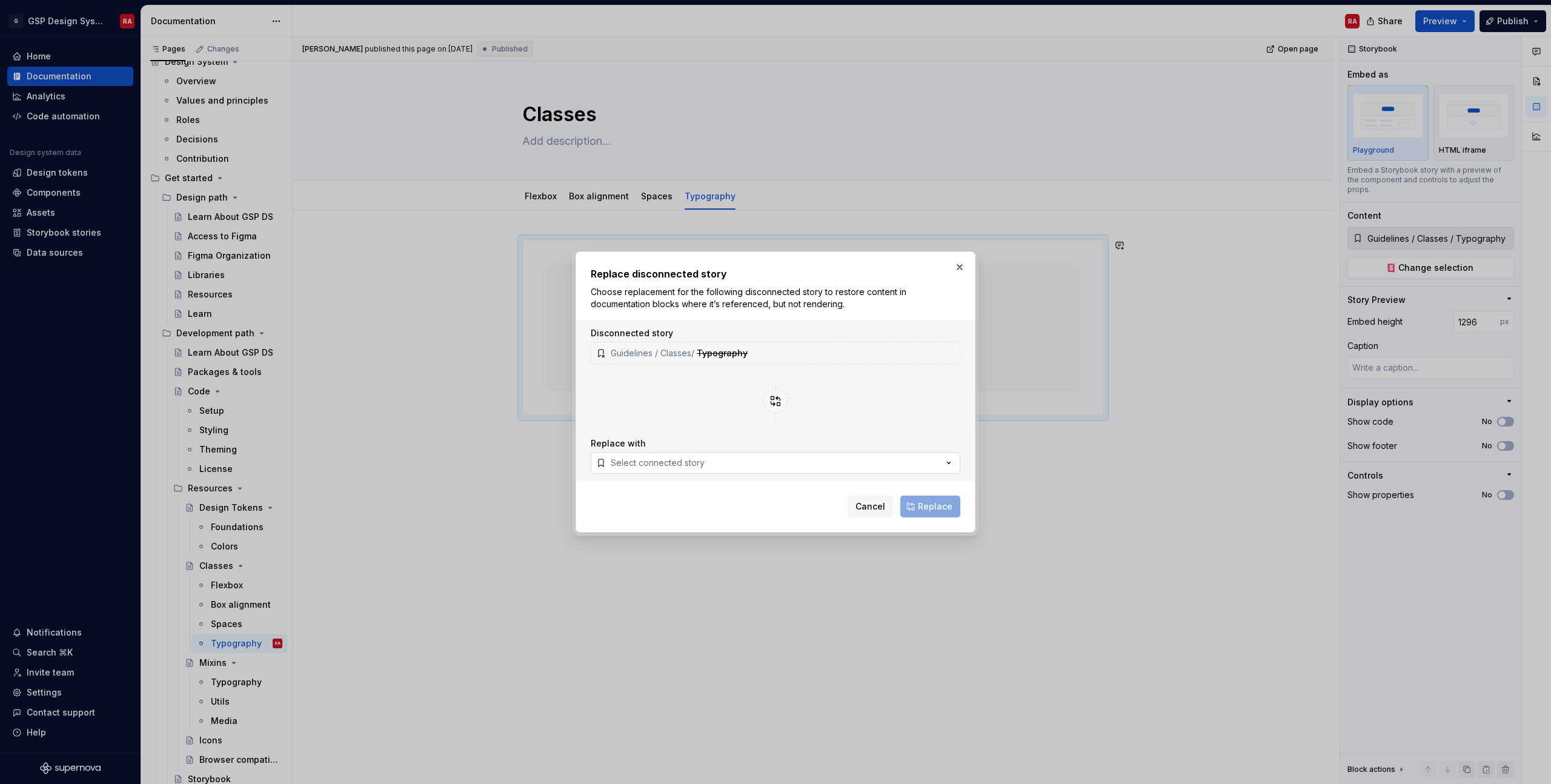
click at [743, 464] on button "Select connected story" at bounding box center [775, 463] width 370 height 22
type input "typo"
click at [666, 398] on span "Resources / Helper Classes /" at bounding box center [680, 396] width 115 height 10
click at [934, 510] on span "Replace" at bounding box center [936, 506] width 35 height 12
type textarea "*"
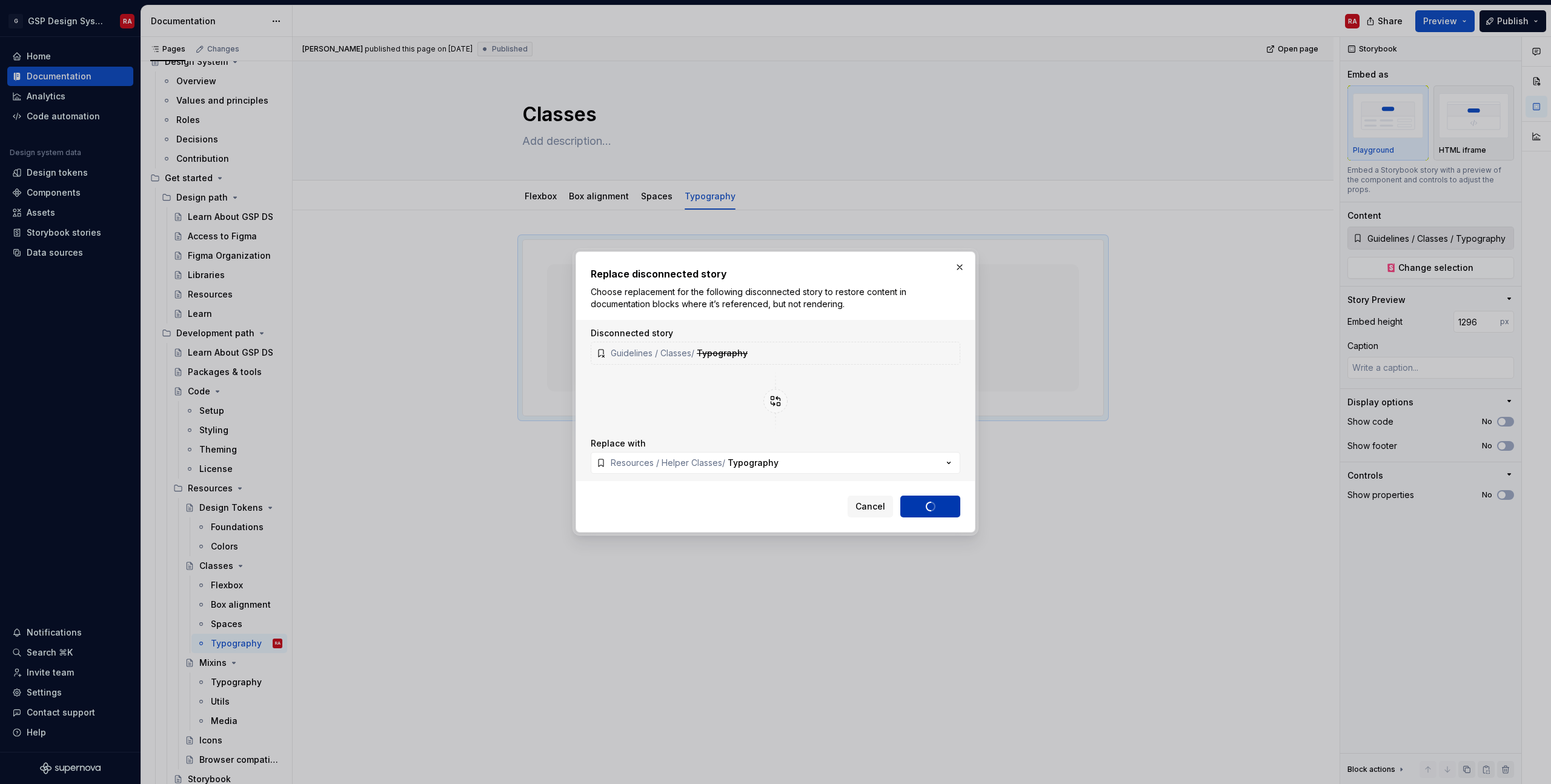
type input "Resources / Helper Classes / Typography"
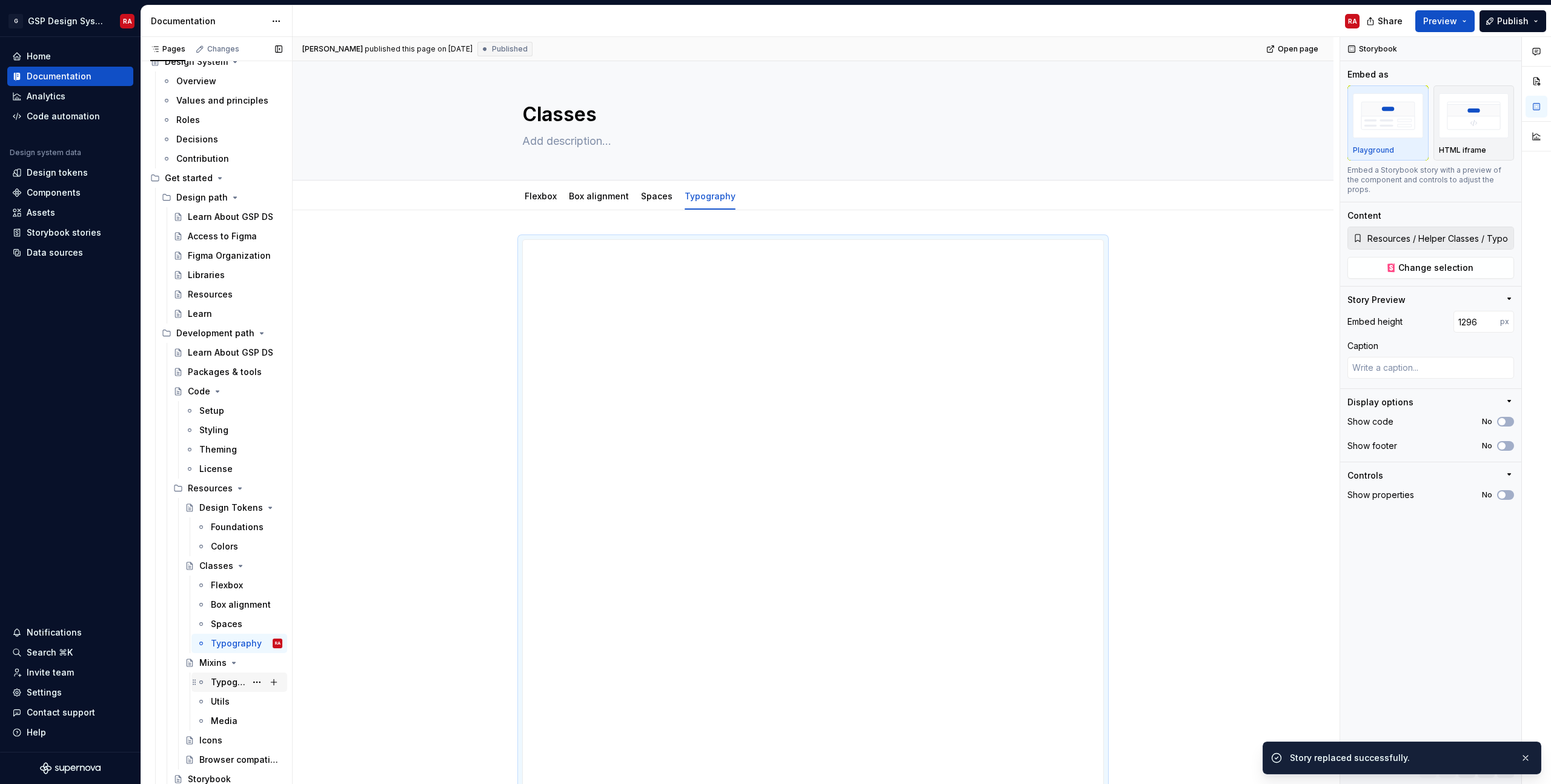
click at [240, 681] on div "Typography" at bounding box center [229, 681] width 35 height 12
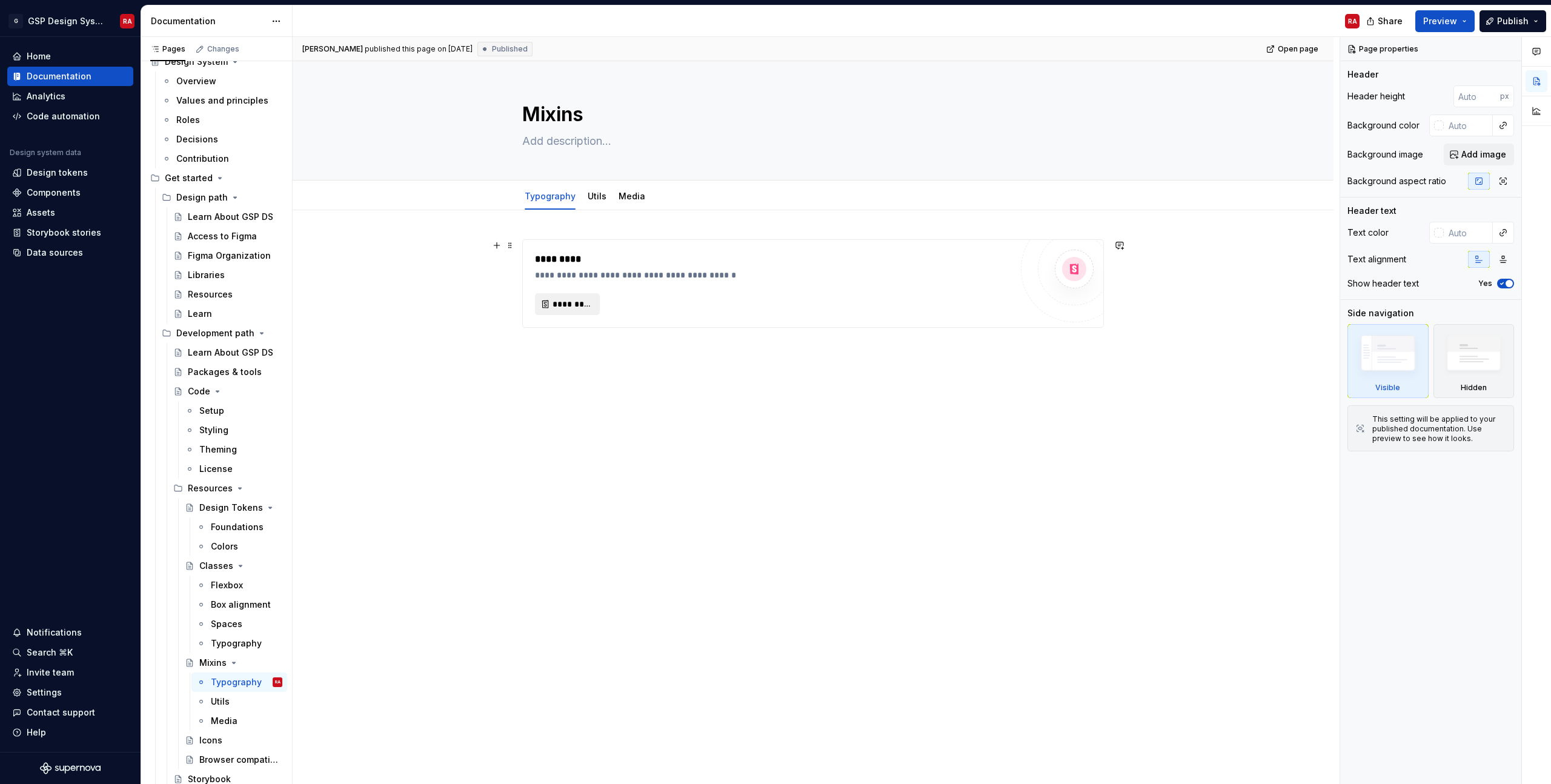
click at [571, 302] on span "*********" at bounding box center [572, 304] width 39 height 12
type textarea "*"
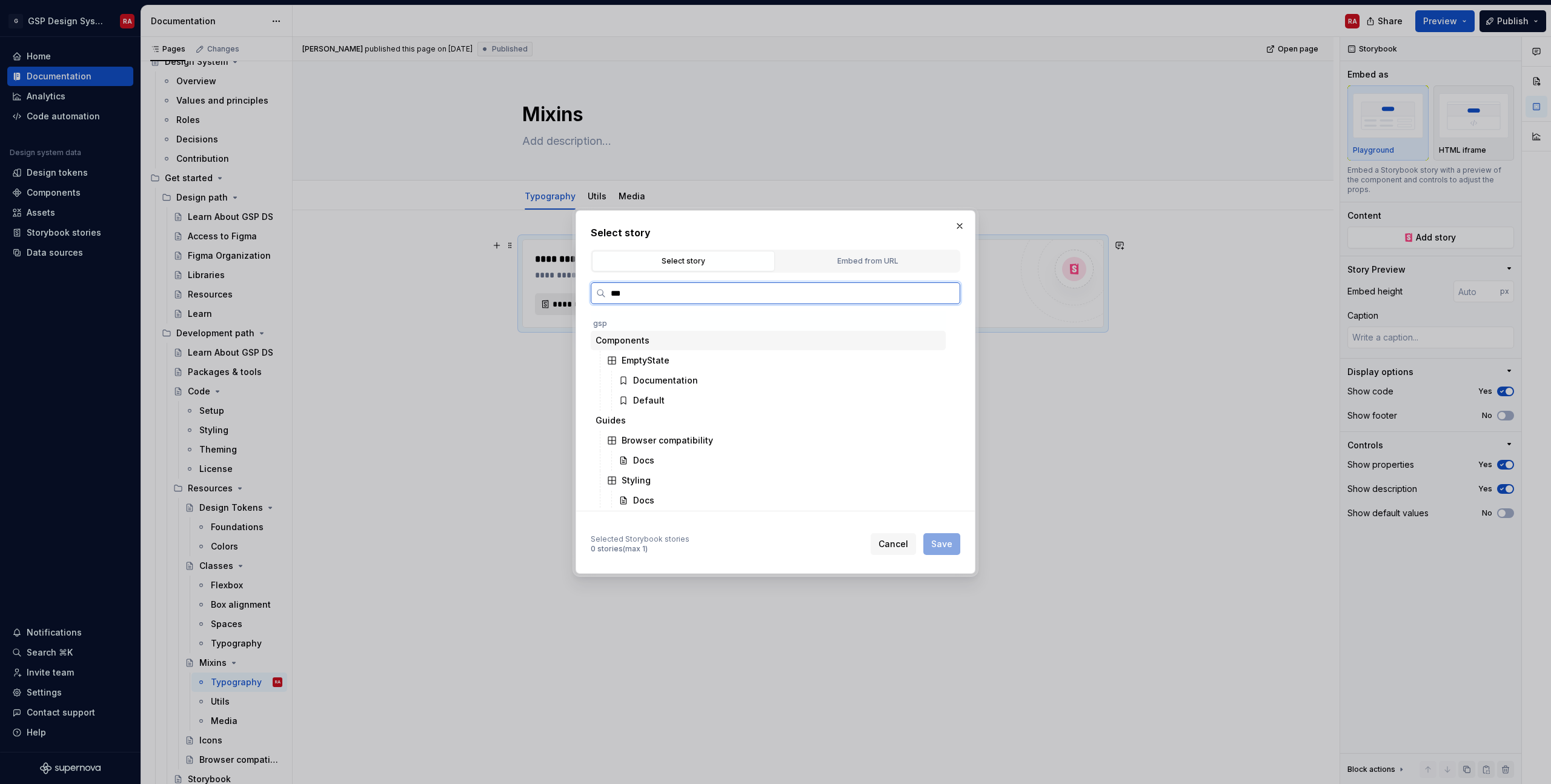
type input "****"
click at [699, 420] on div "Typo graphy" at bounding box center [780, 420] width 332 height 19
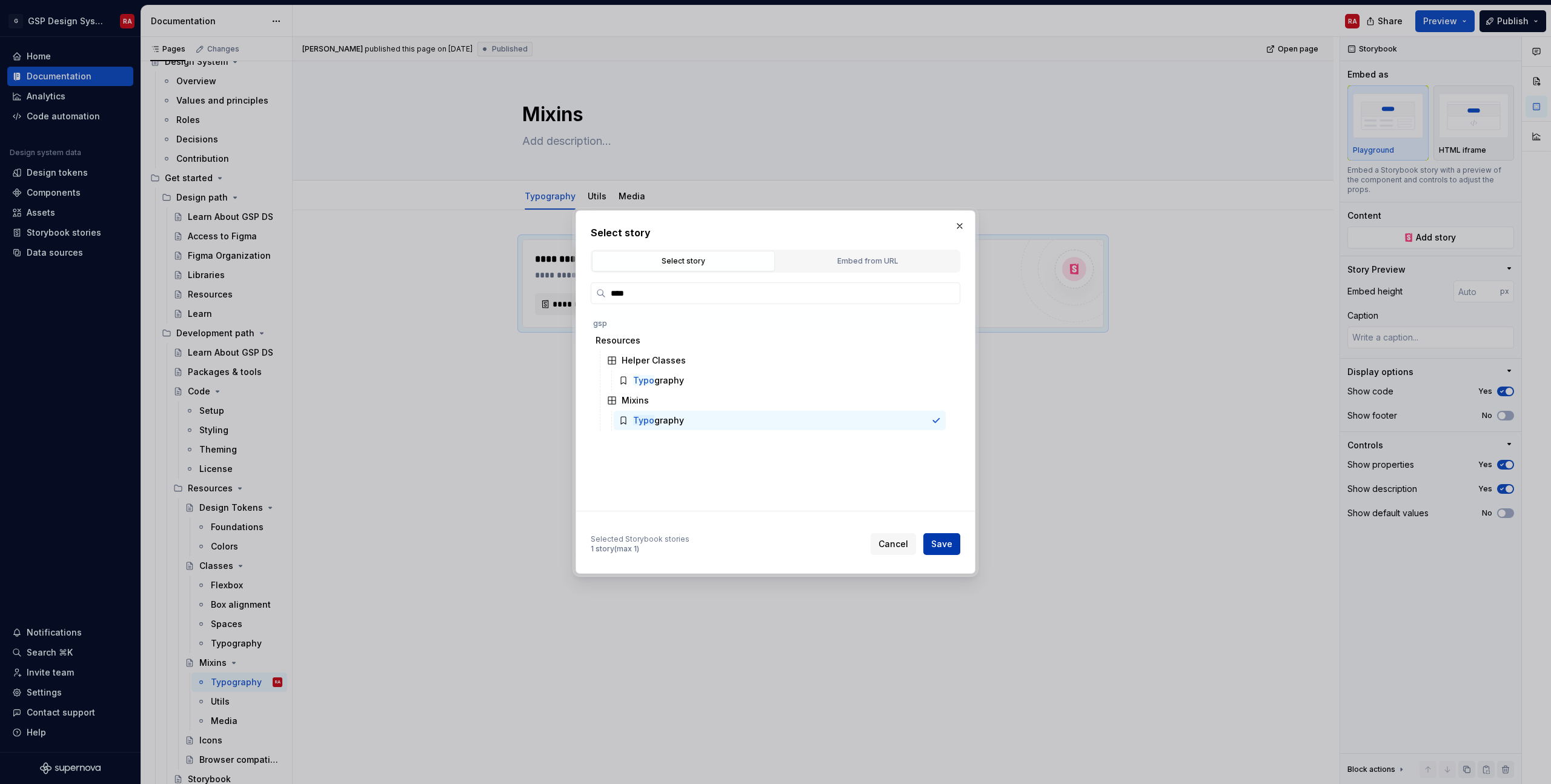
click at [945, 547] on span "Save" at bounding box center [941, 543] width 21 height 12
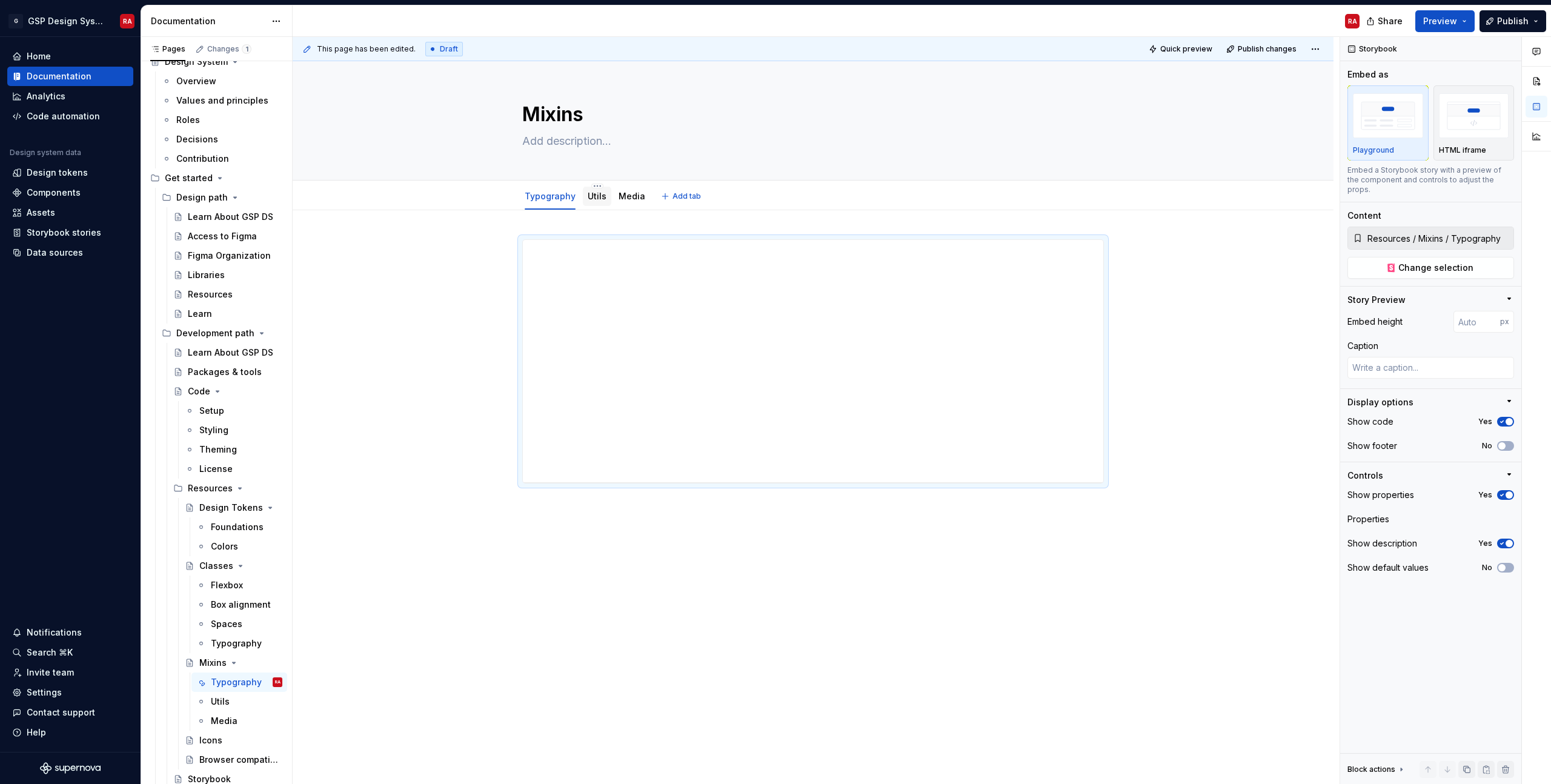
click at [599, 196] on link "Utils" at bounding box center [597, 196] width 18 height 10
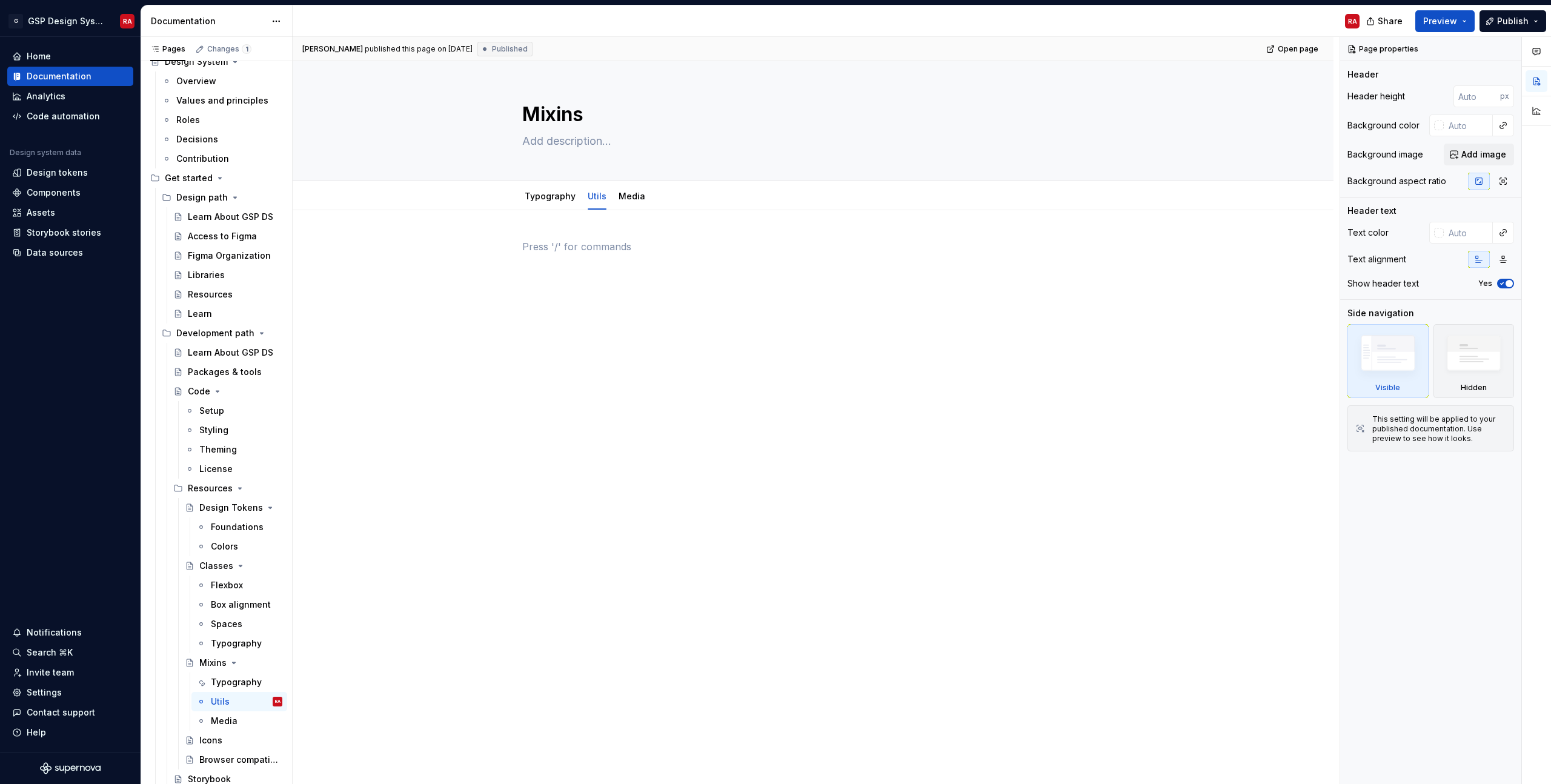
click at [606, 266] on div at bounding box center [813, 263] width 581 height 46
click at [663, 251] on p at bounding box center [813, 247] width 581 height 15
click at [491, 247] on div at bounding box center [814, 373] width 1041 height 325
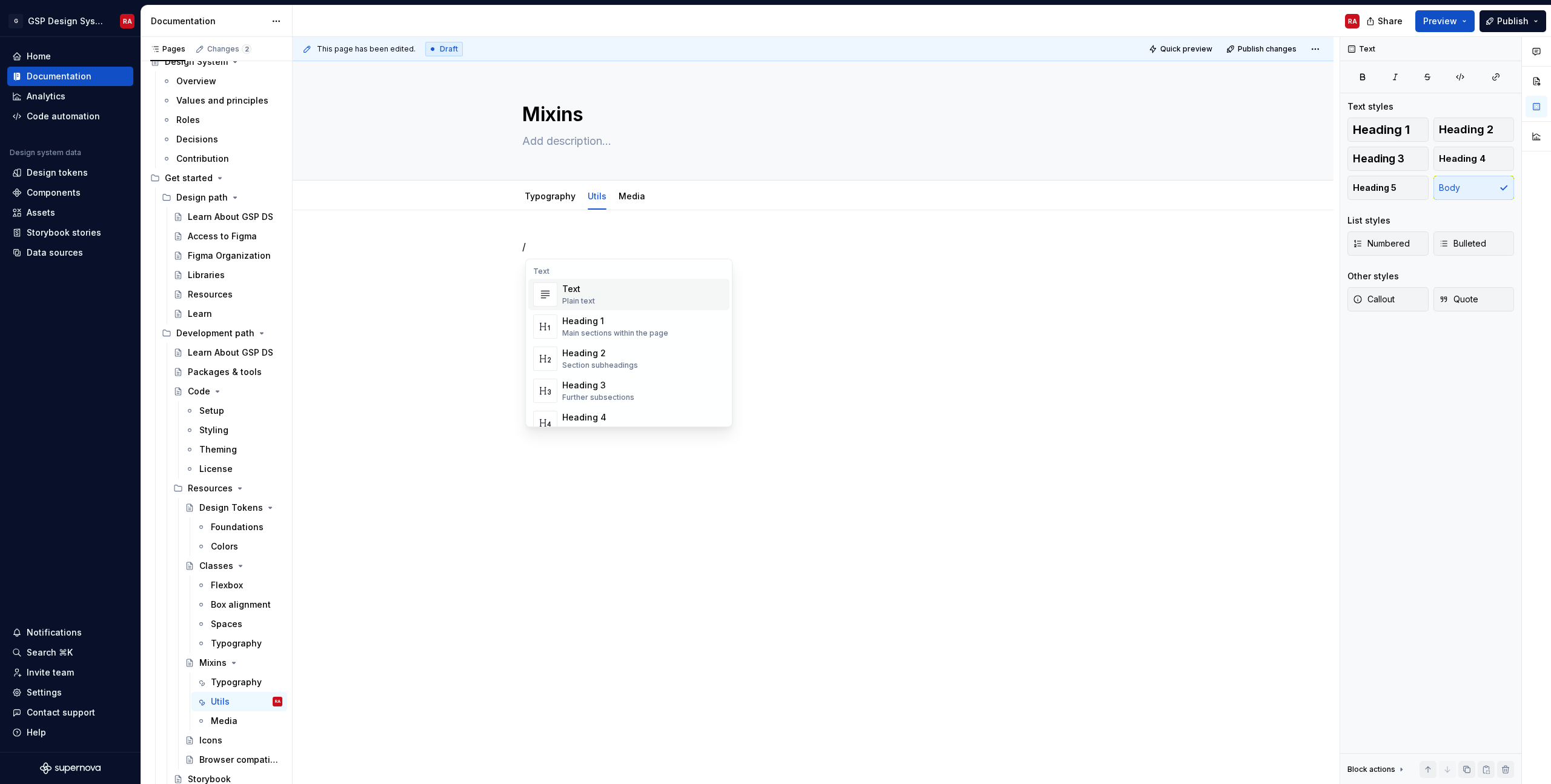
type textarea "*"
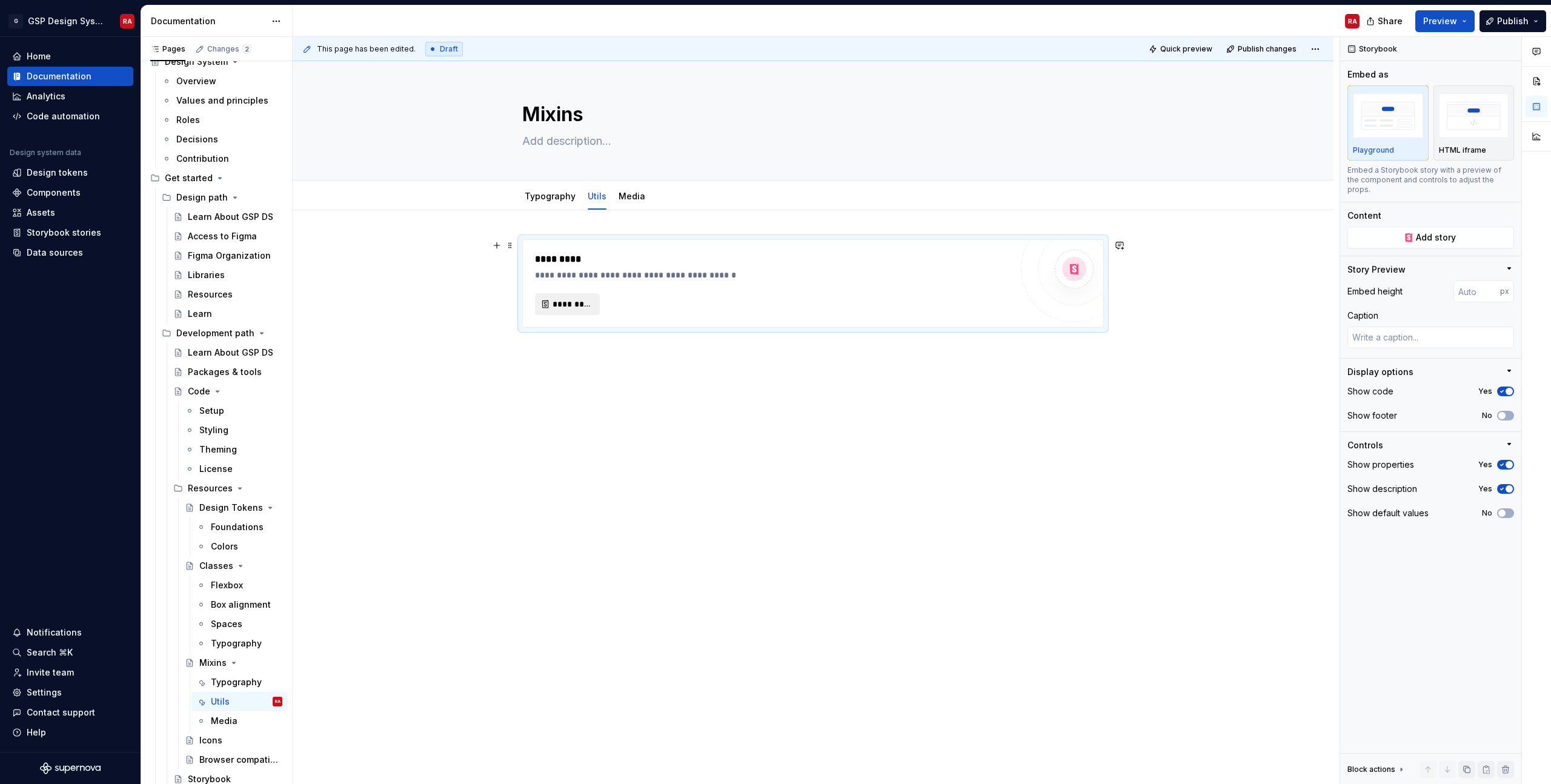
click at [580, 306] on span "*********" at bounding box center [572, 304] width 39 height 12
type textarea "*"
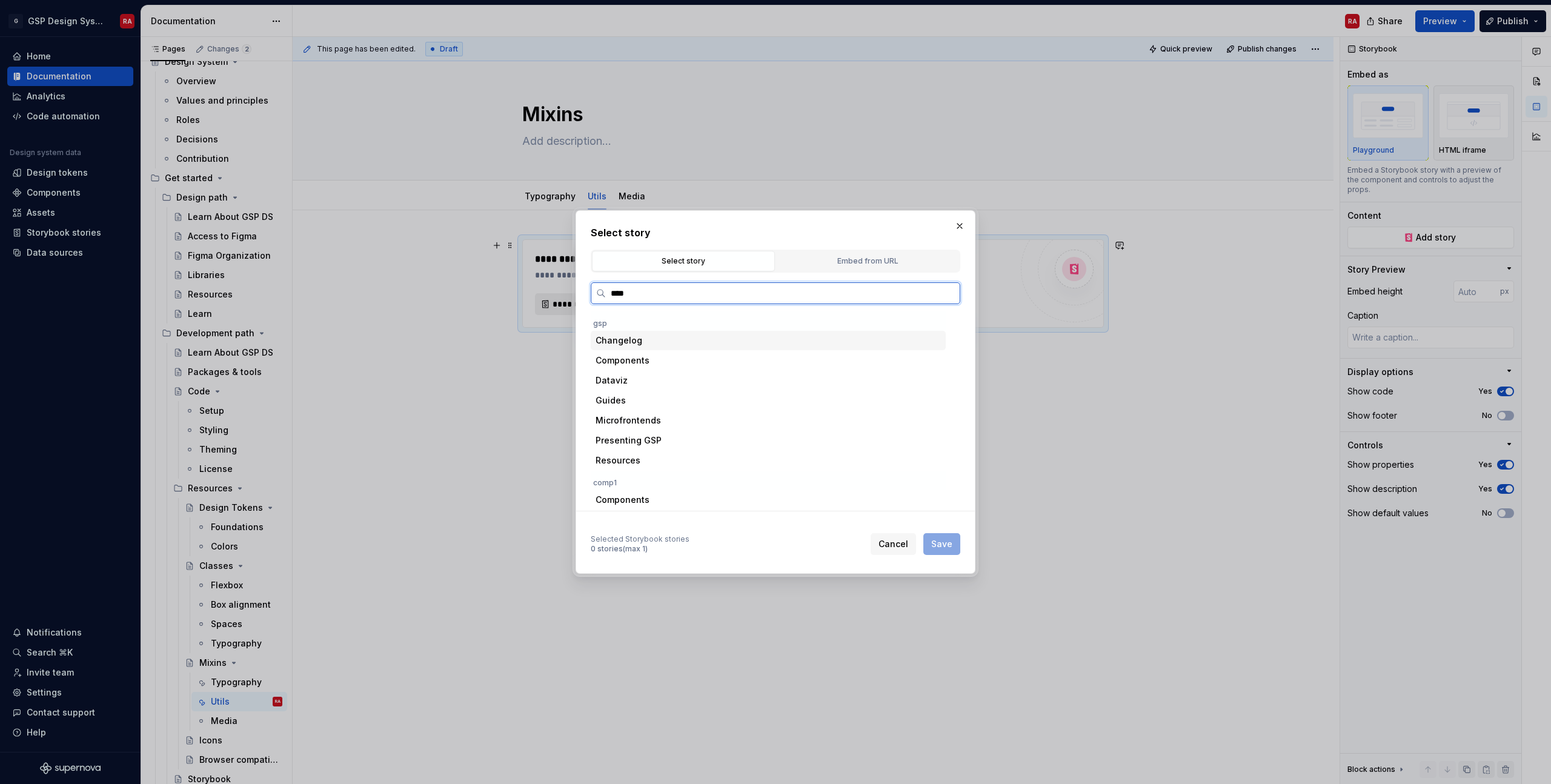
type input "*****"
click at [653, 380] on div "Utils" at bounding box center [780, 380] width 332 height 19
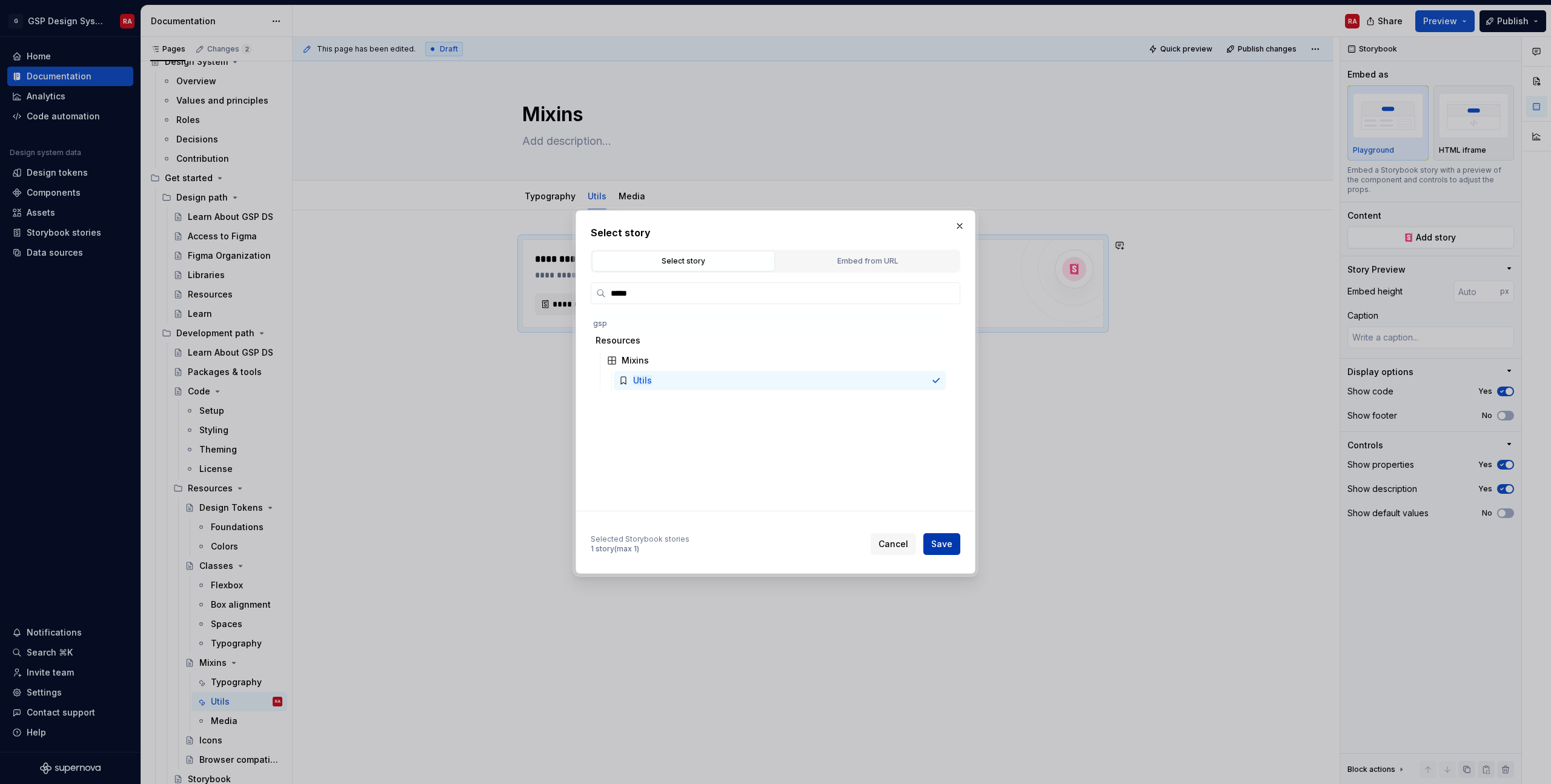
click at [949, 548] on span "Save" at bounding box center [941, 543] width 21 height 12
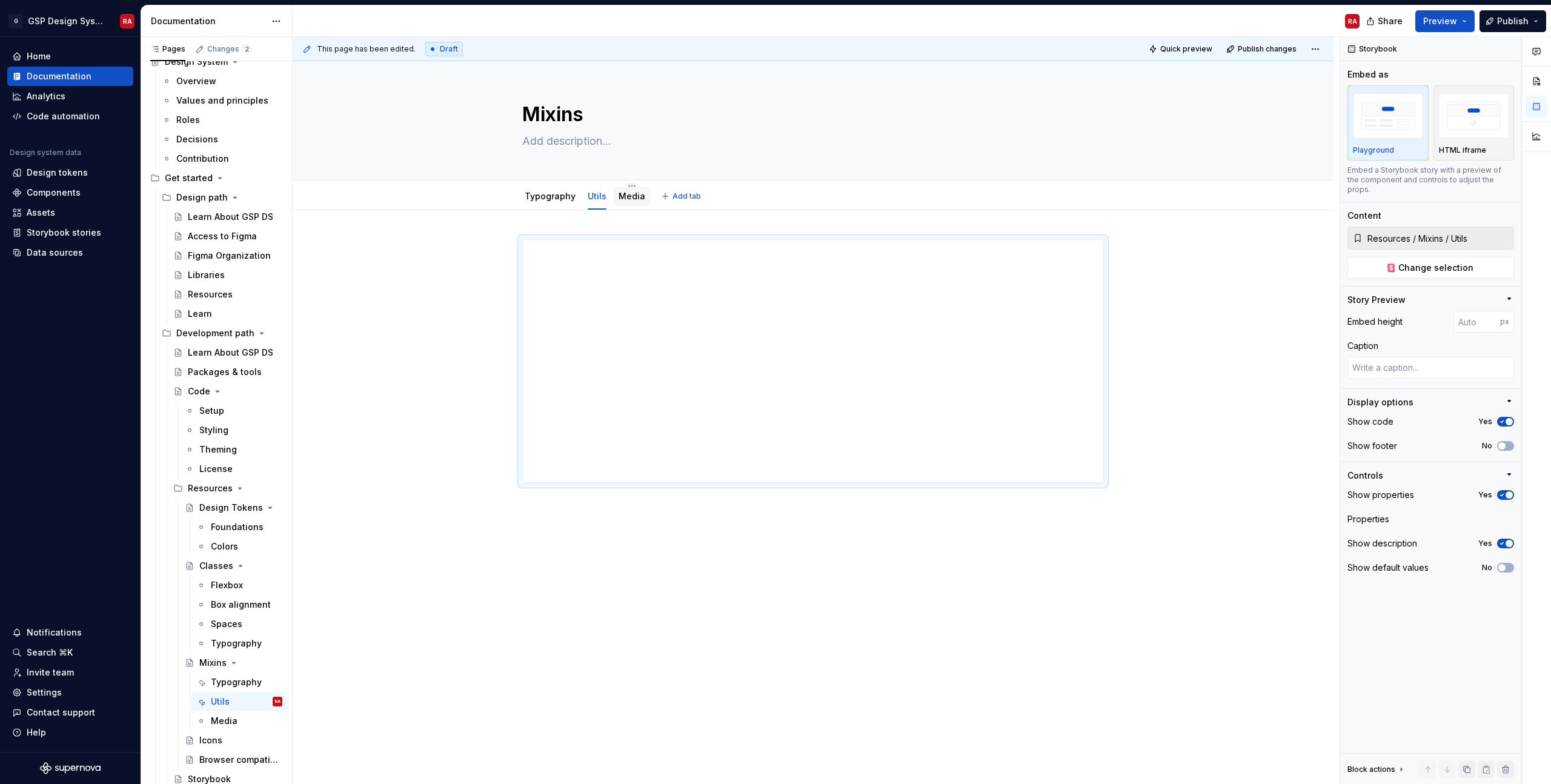
click at [638, 191] on link "Media" at bounding box center [632, 196] width 27 height 10
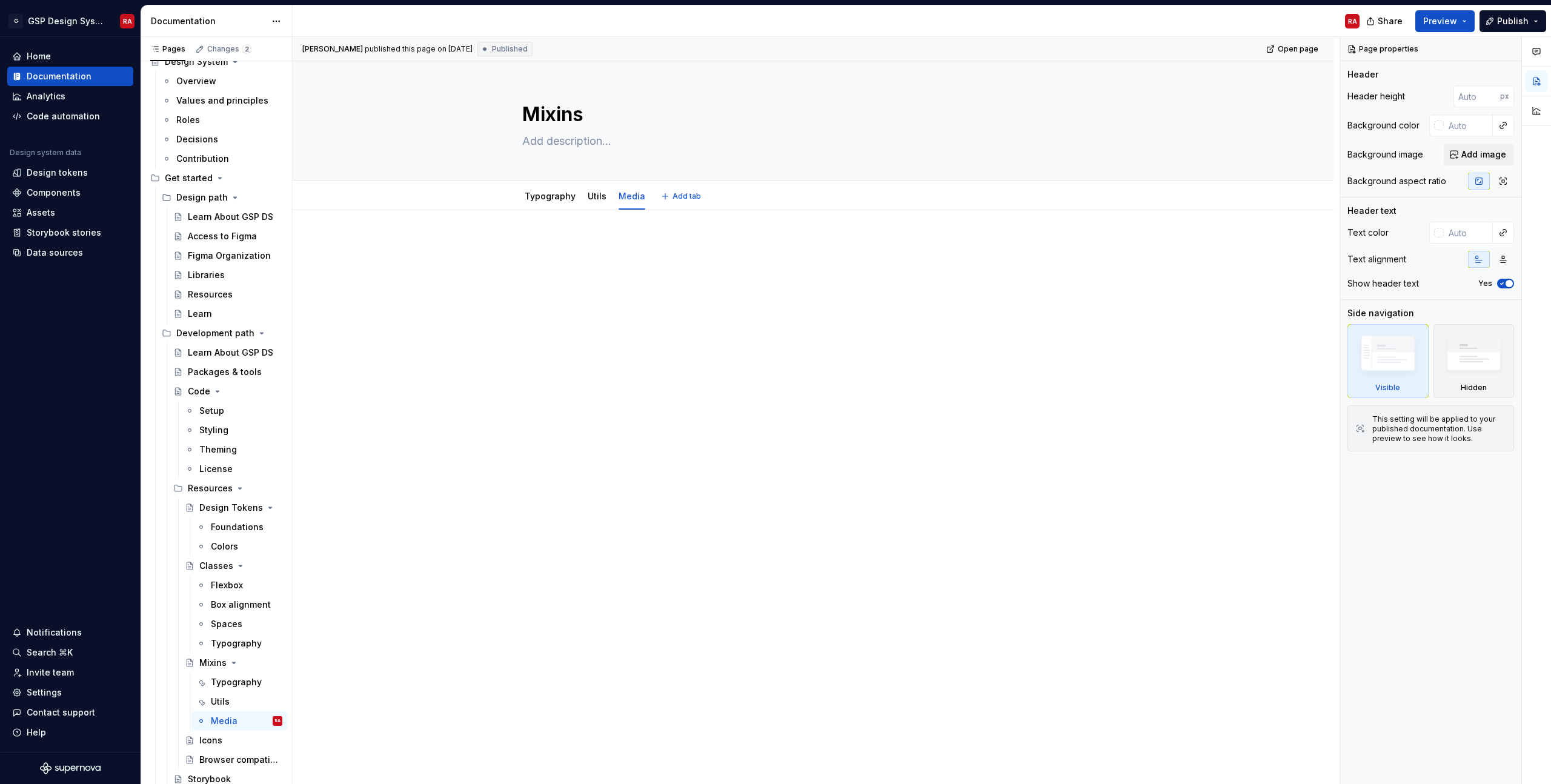
type textarea "*"
click at [623, 282] on div at bounding box center [813, 263] width 581 height 46
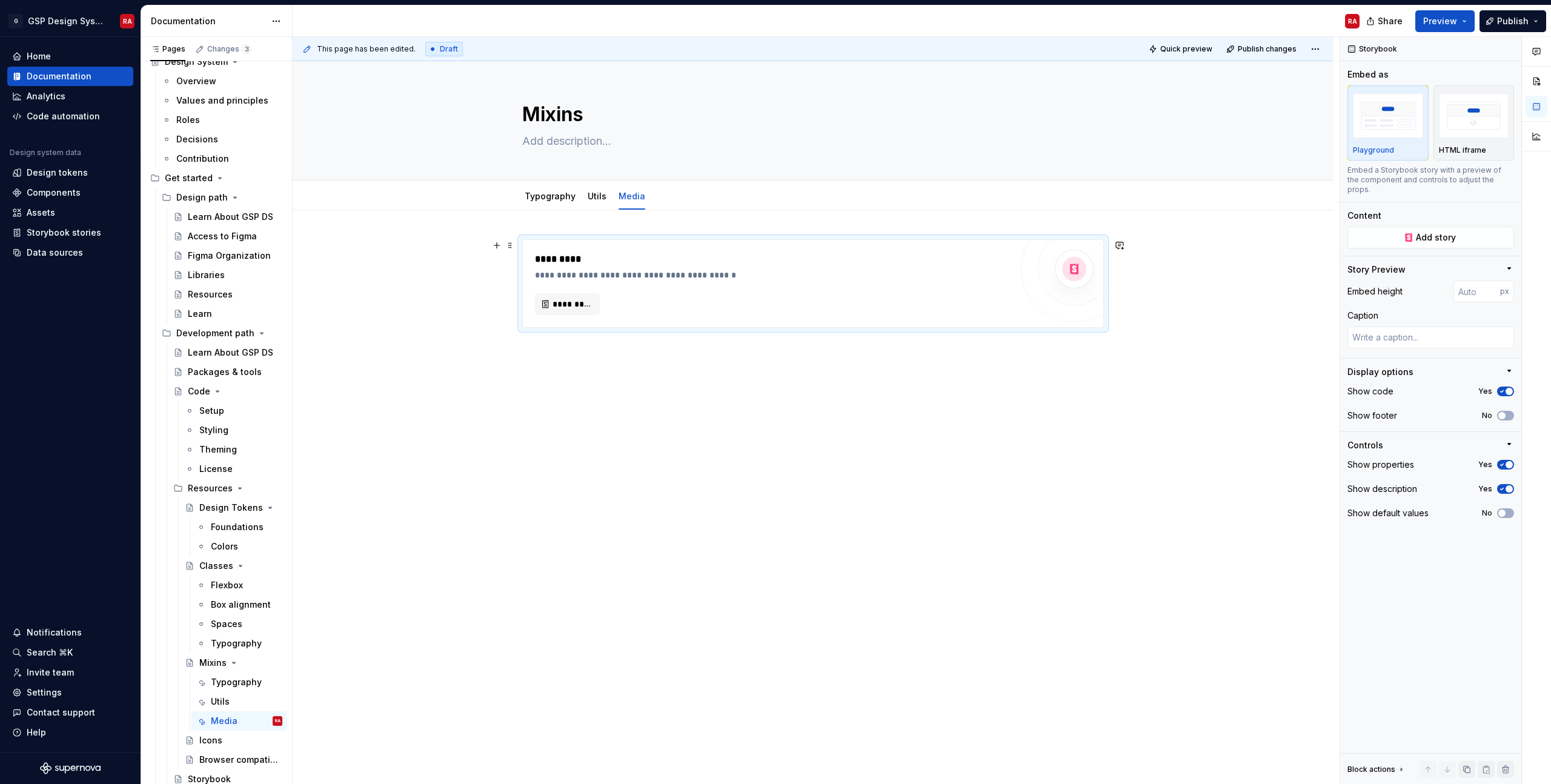
click at [575, 292] on div "**********" at bounding box center [773, 283] width 477 height 63
click at [575, 303] on span "*********" at bounding box center [572, 304] width 39 height 12
type textarea "*"
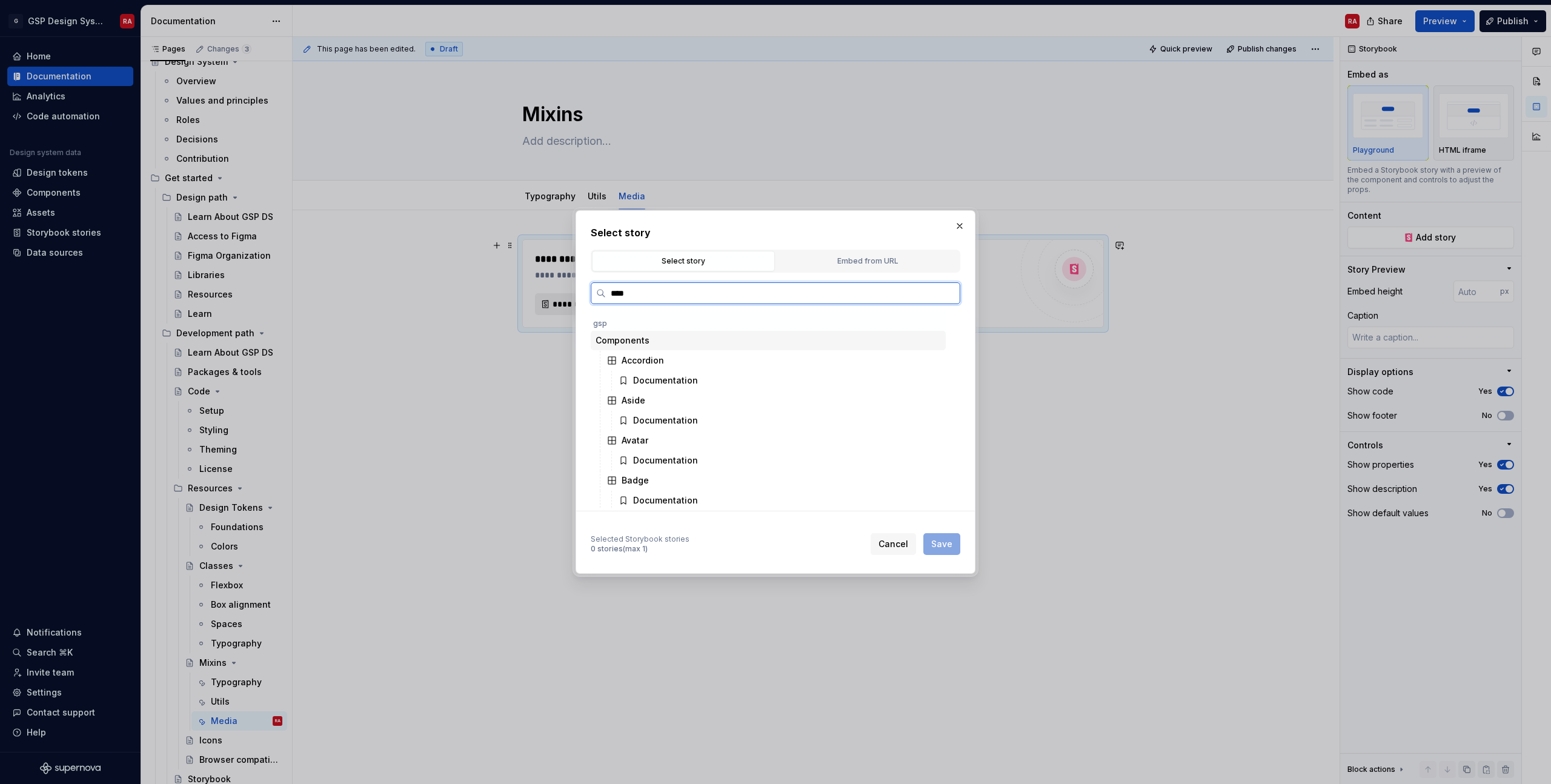
type input "*****"
click at [669, 386] on div "Media" at bounding box center [780, 380] width 332 height 19
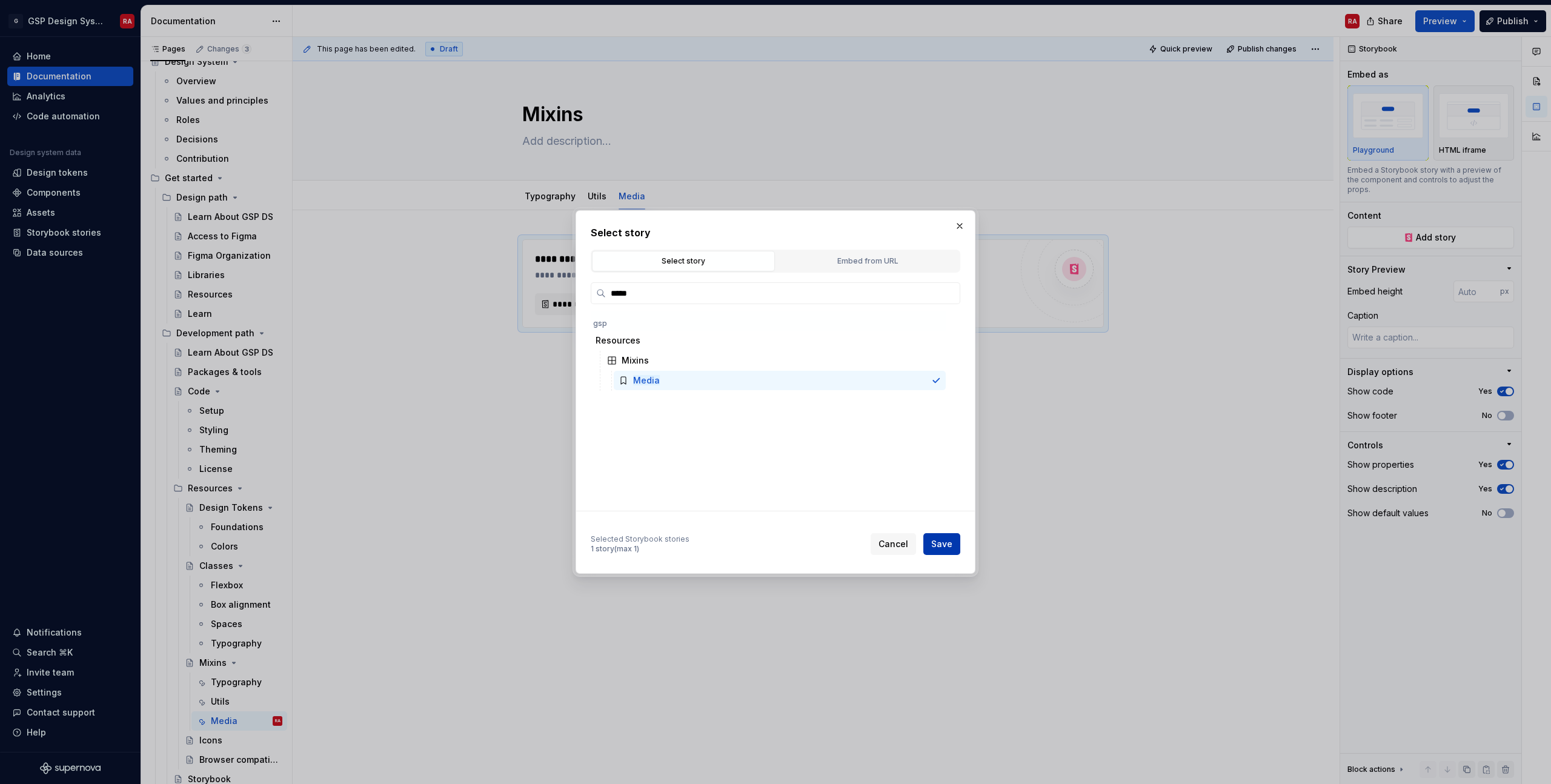
click at [941, 545] on span "Save" at bounding box center [941, 543] width 21 height 12
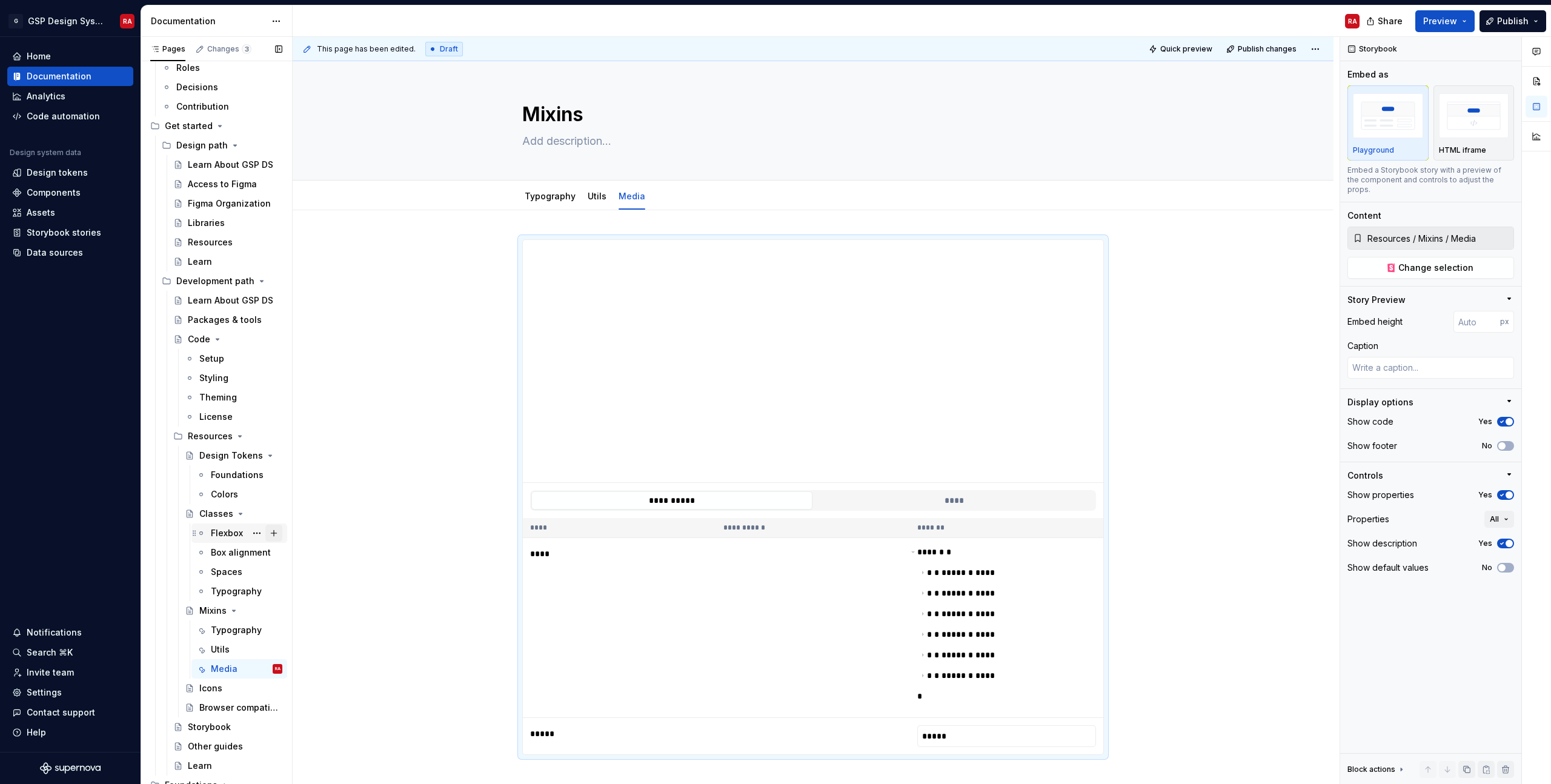
scroll to position [109, 0]
click at [1453, 294] on div "Story Preview" at bounding box center [1425, 299] width 157 height 12
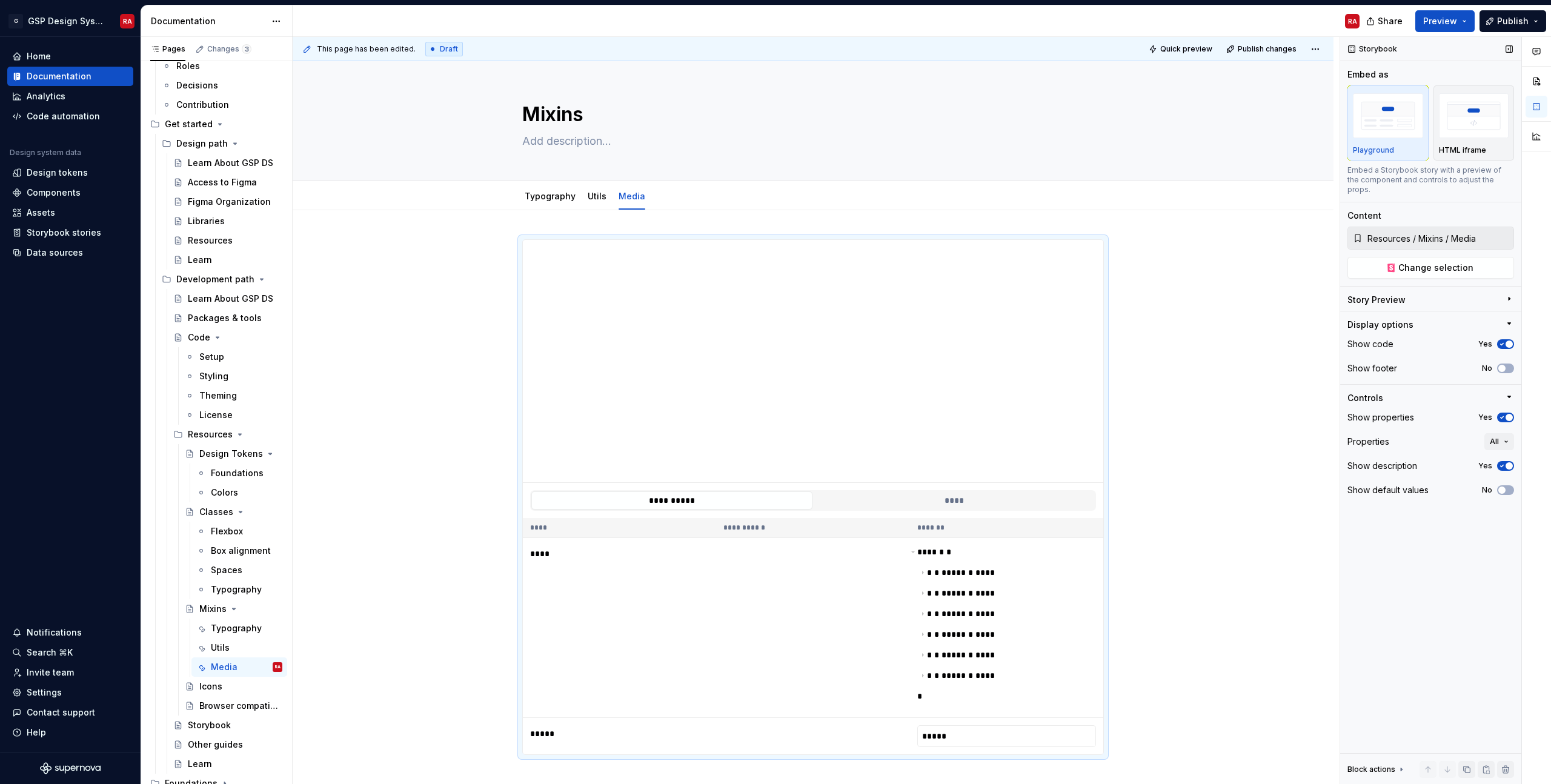
click at [1502, 417] on icon "button" at bounding box center [1501, 418] width 3 height 2
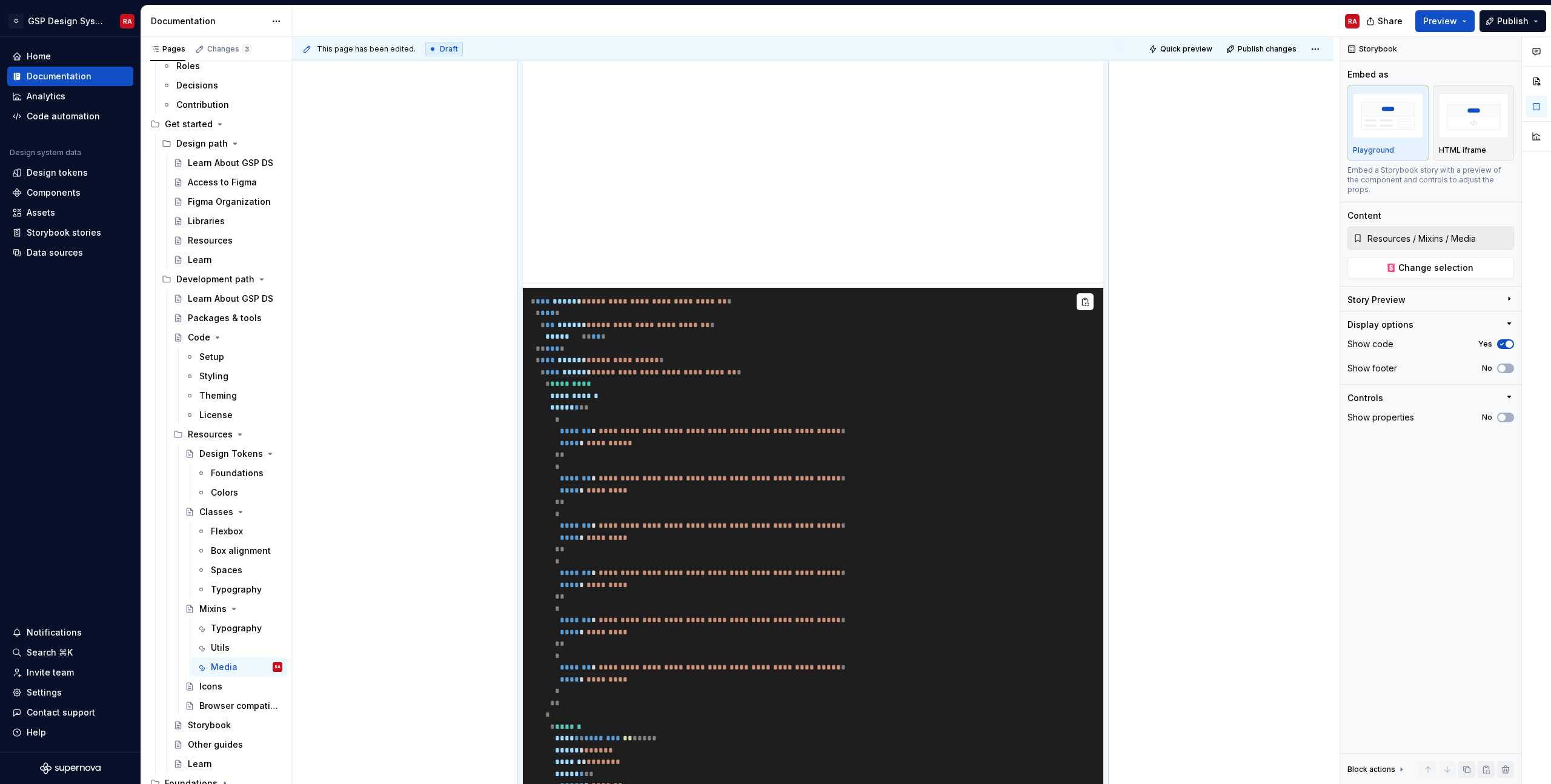
scroll to position [198, 0]
click at [1506, 341] on span "button" at bounding box center [1510, 344] width 7 height 7
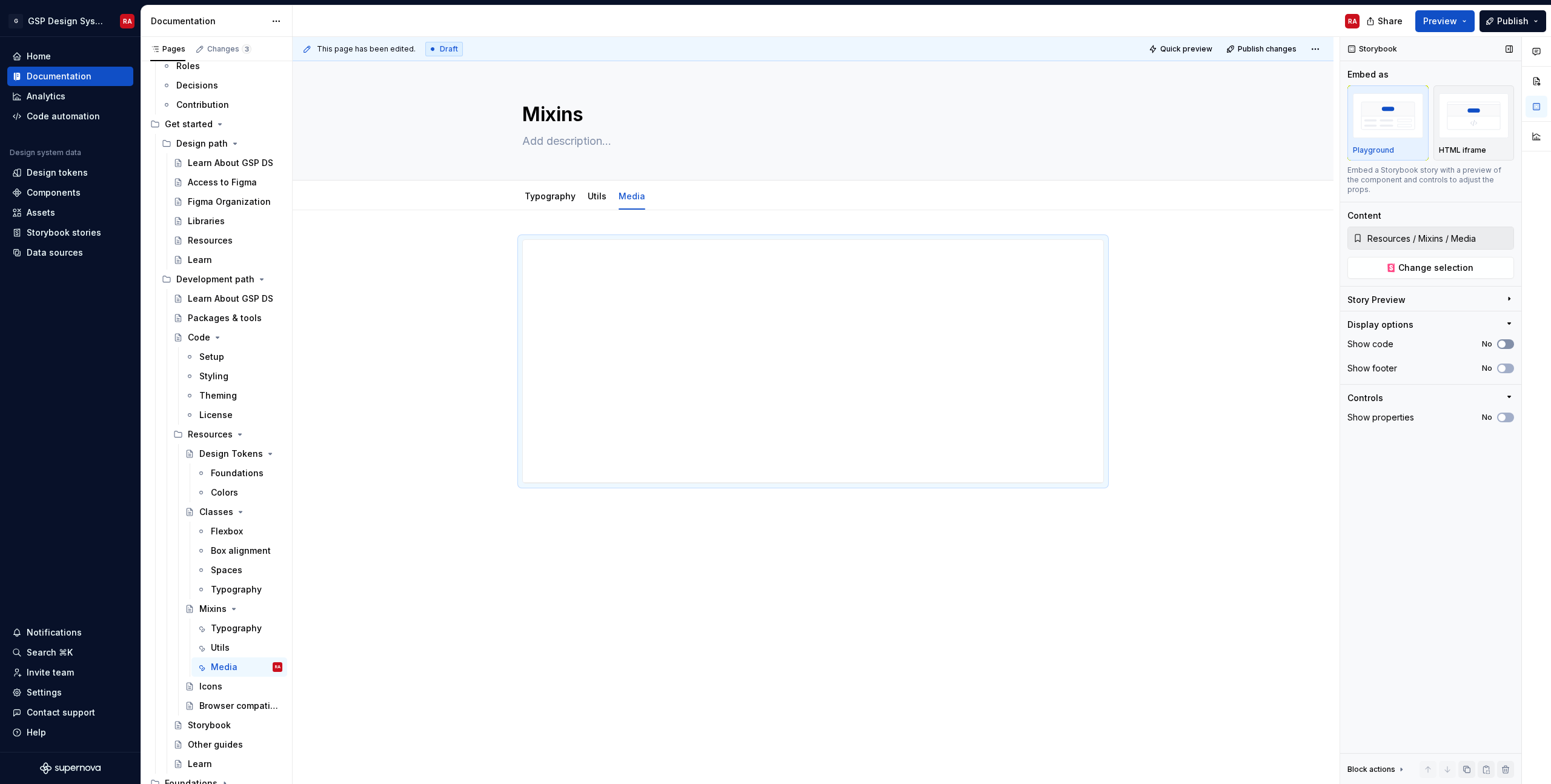
scroll to position [0, 0]
click at [602, 191] on link "Utils" at bounding box center [597, 196] width 18 height 10
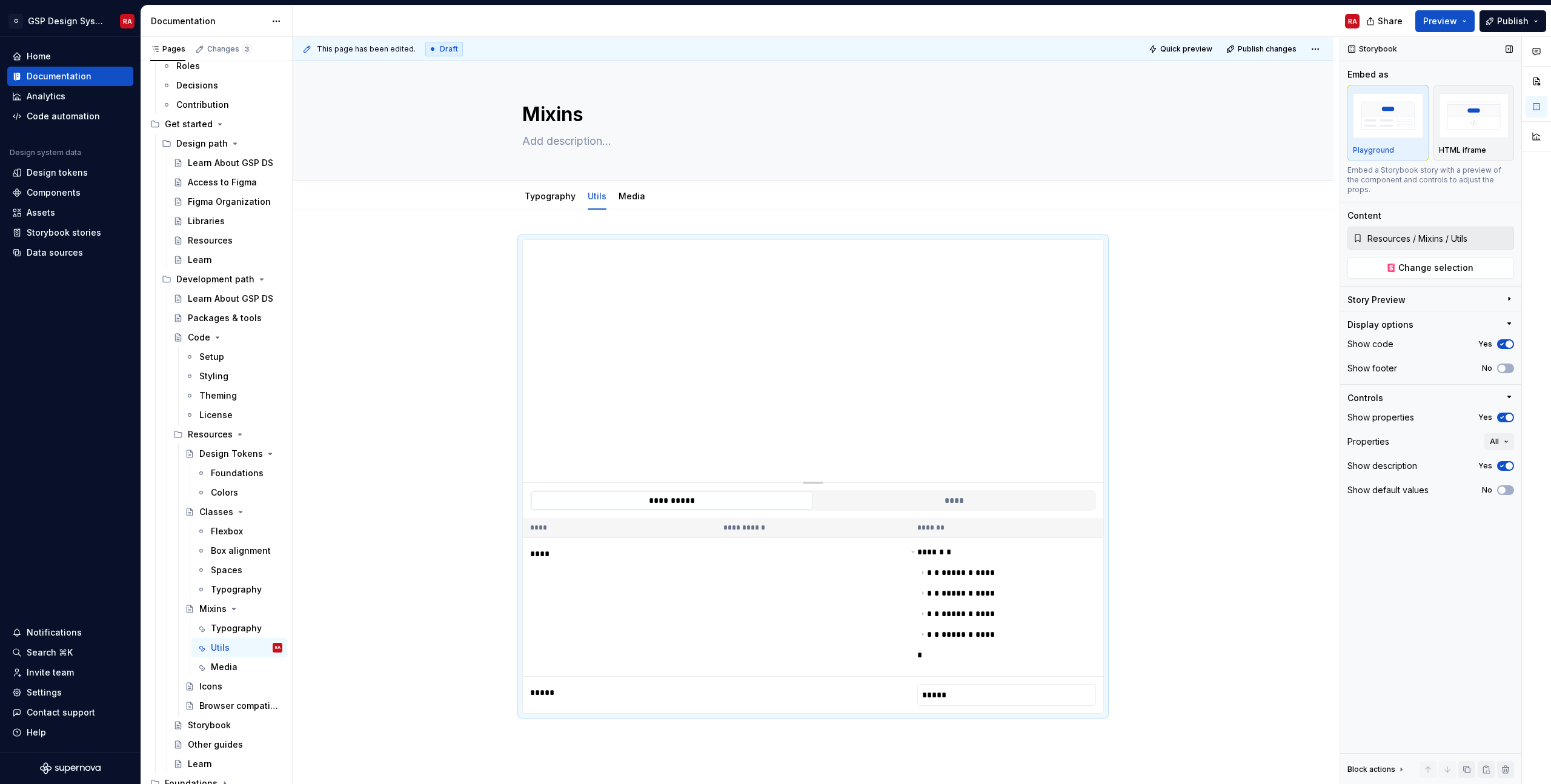
click at [1504, 414] on icon "button" at bounding box center [1501, 418] width 10 height 7
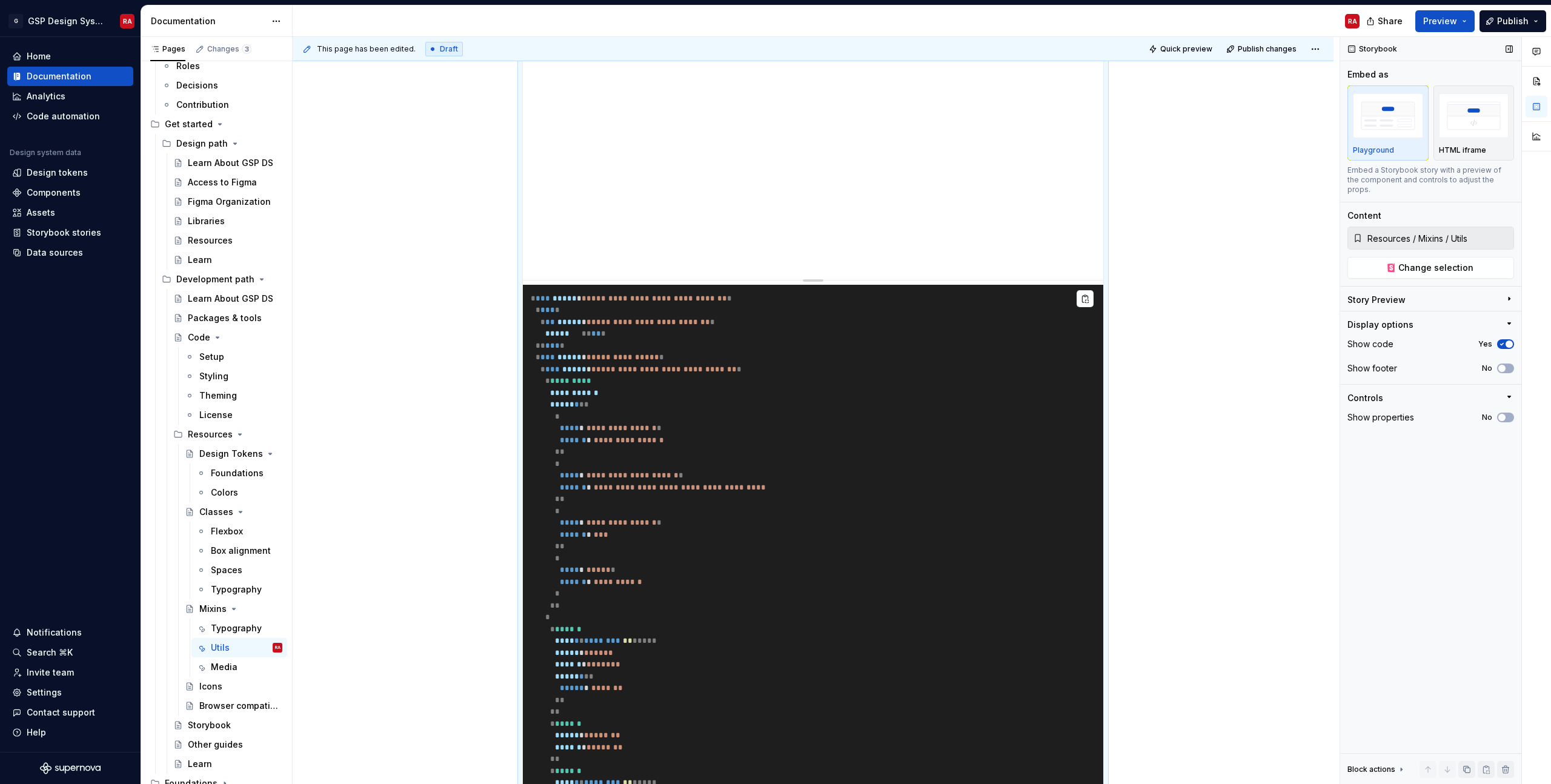
click at [1506, 341] on span "button" at bounding box center [1510, 344] width 7 height 7
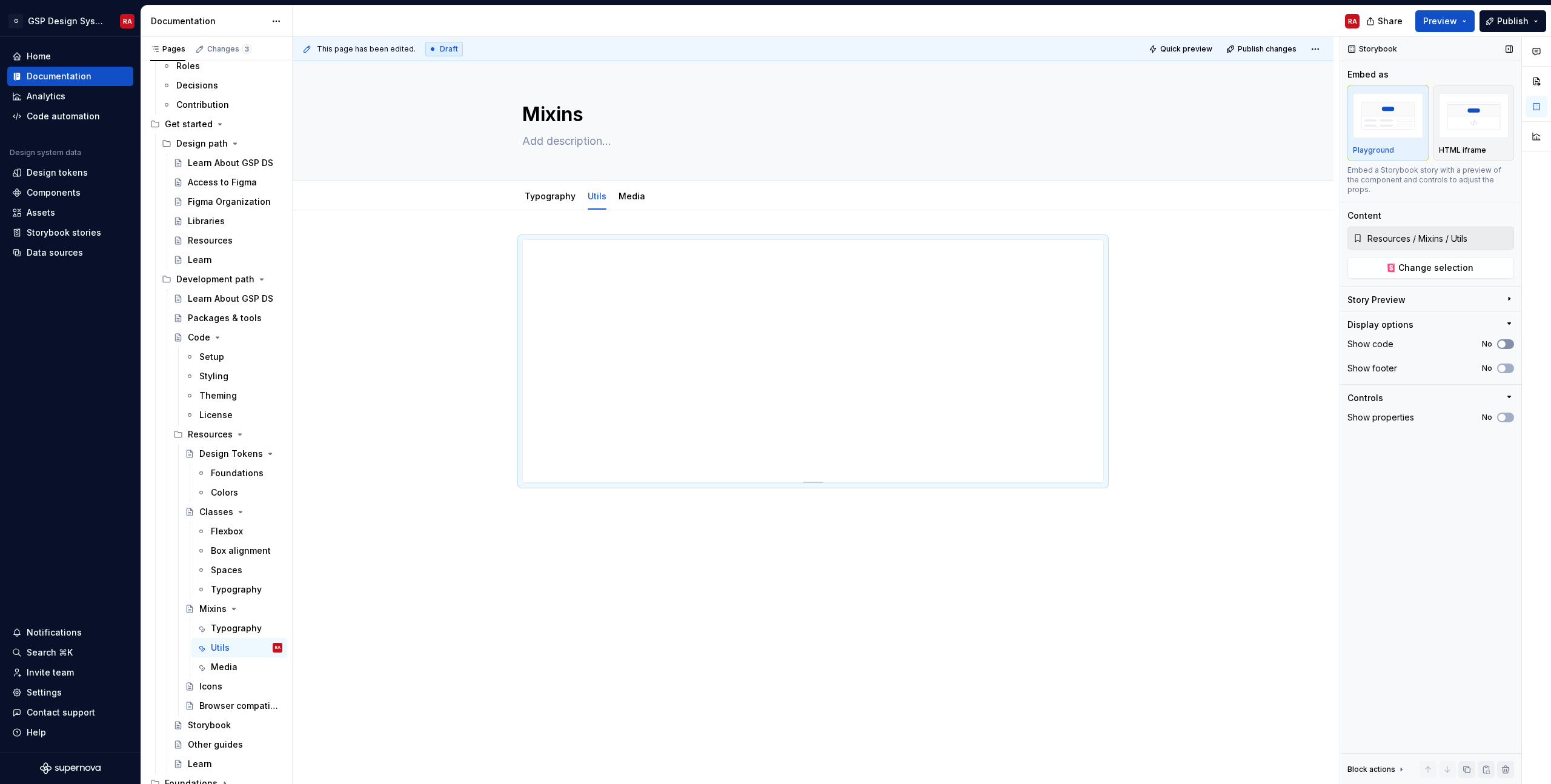
scroll to position [0, 0]
click at [826, 606] on div at bounding box center [814, 471] width 1041 height 522
click at [208, 687] on div "Icons" at bounding box center [210, 686] width 23 height 12
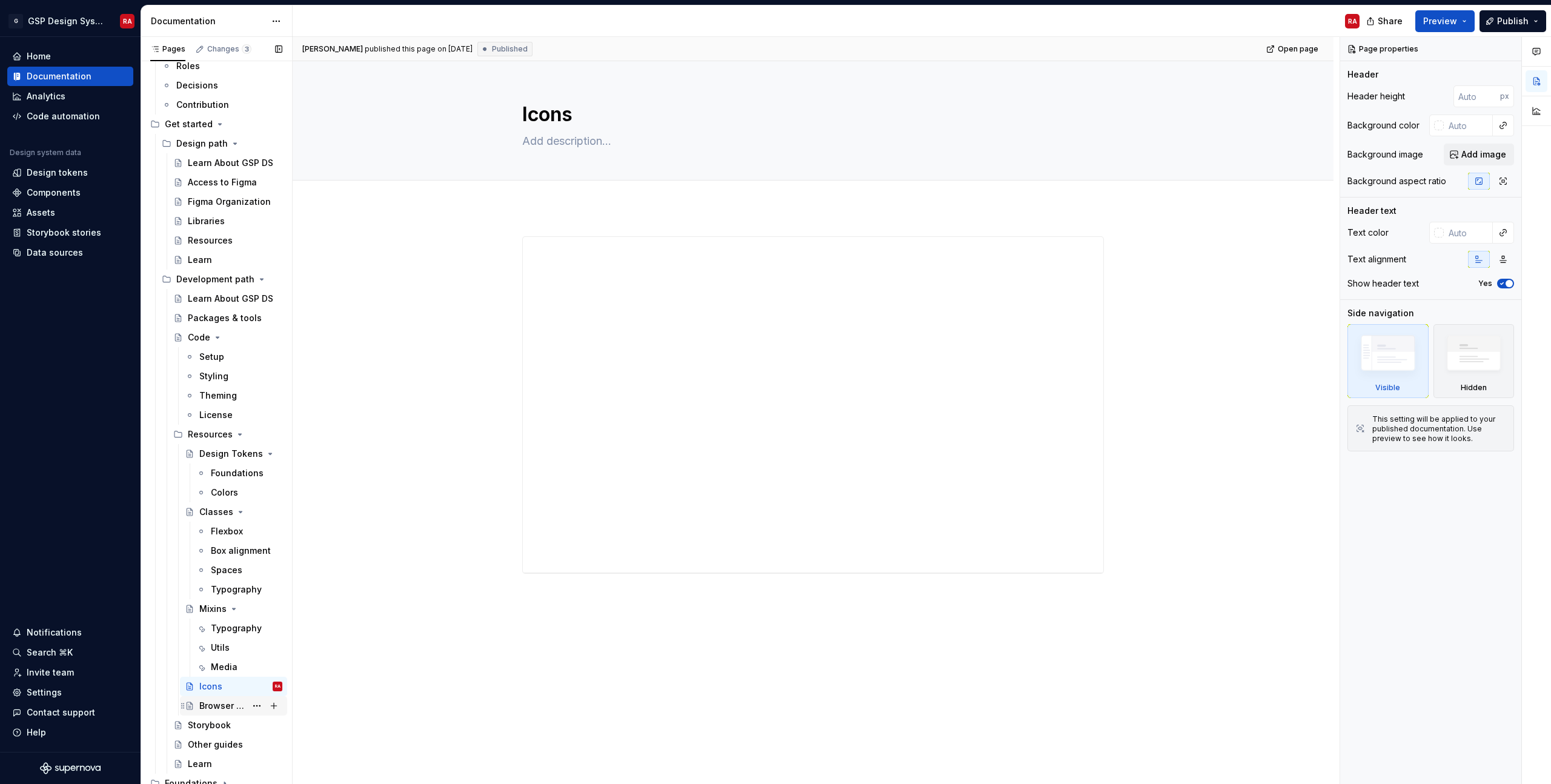
click at [233, 710] on div "Browser compatibility" at bounding box center [222, 705] width 47 height 12
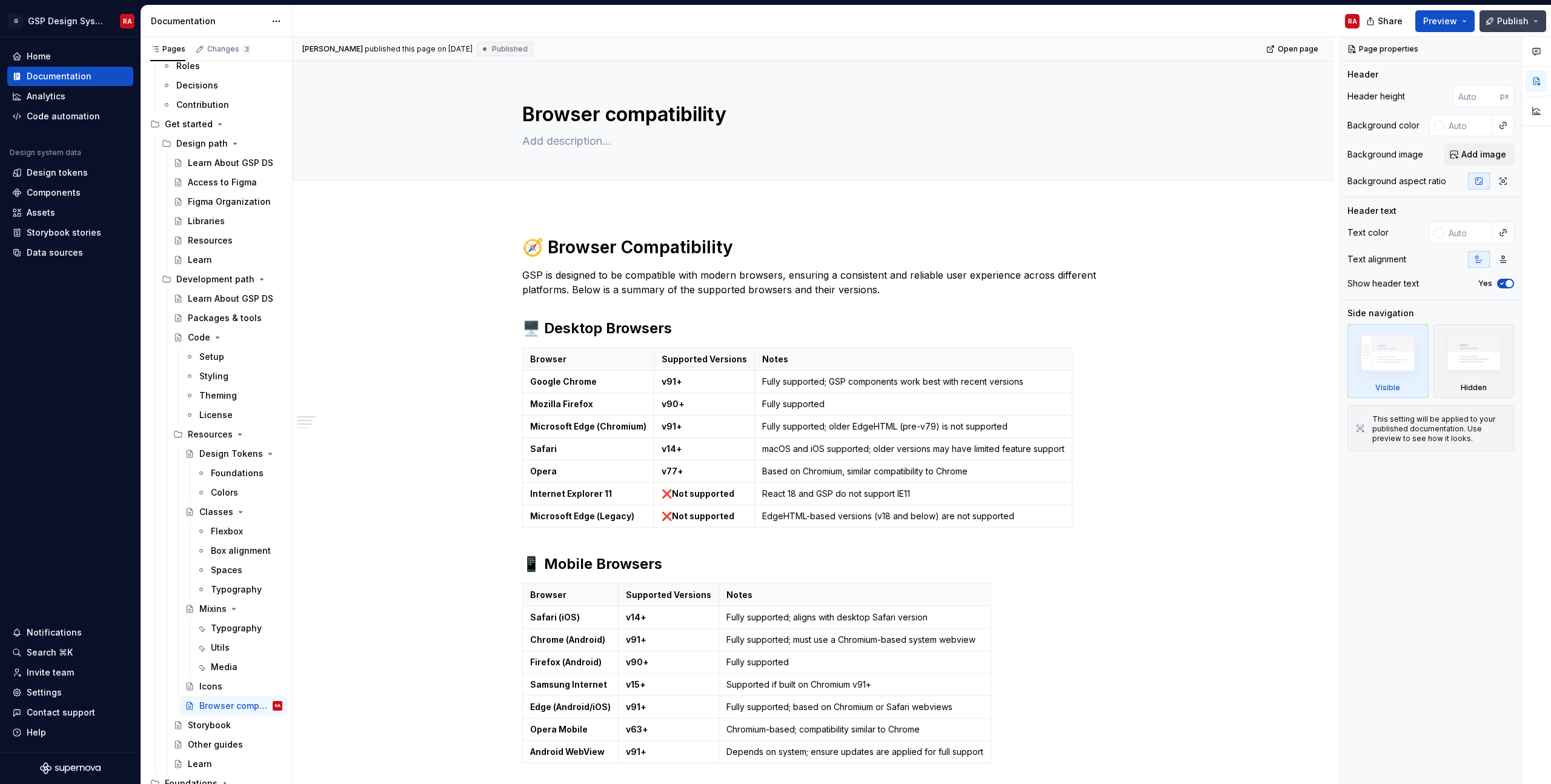
click at [1506, 20] on span "Publish" at bounding box center [1512, 20] width 31 height 12
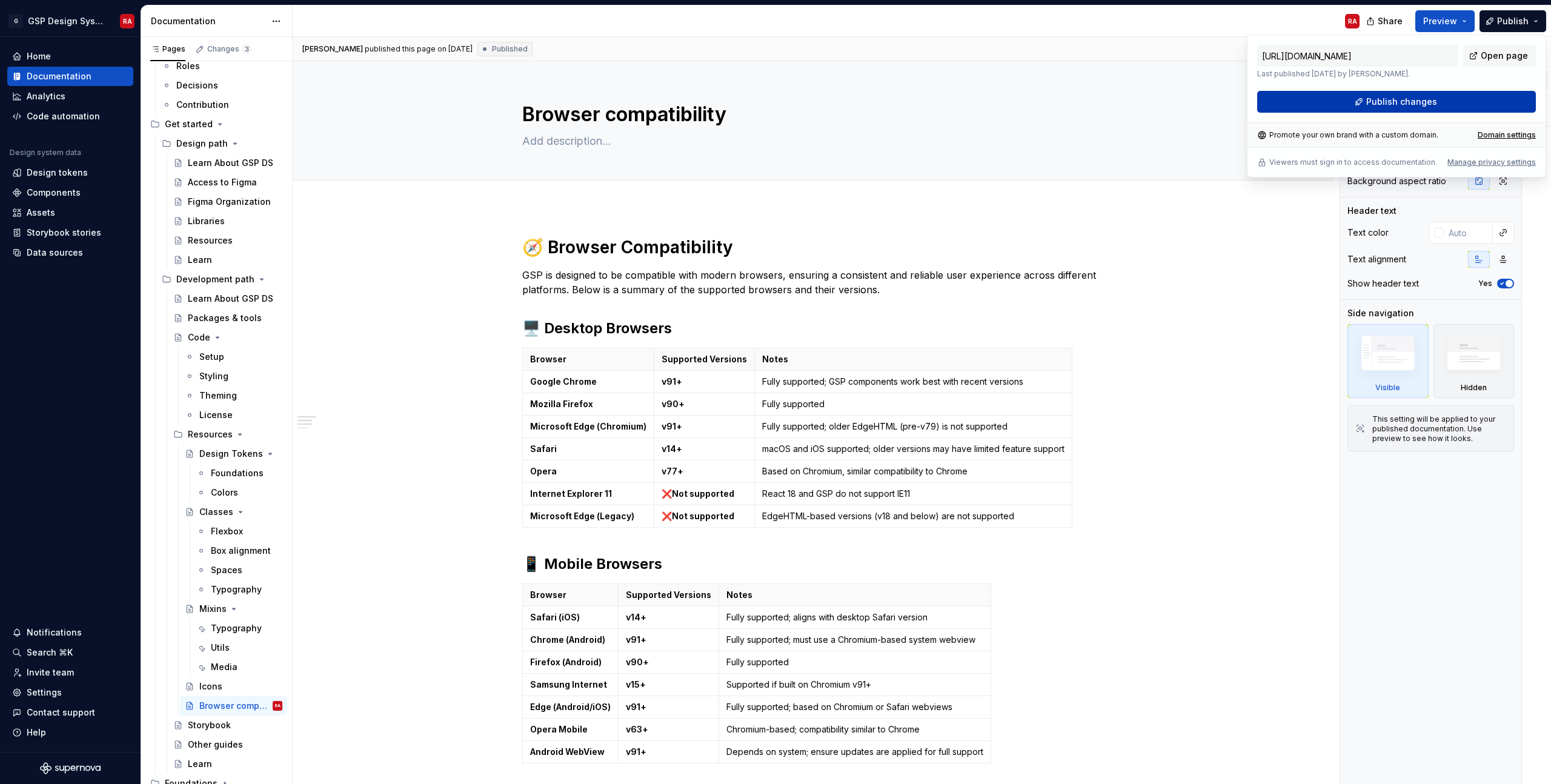
click at [1373, 98] on span "Publish changes" at bounding box center [1401, 101] width 71 height 12
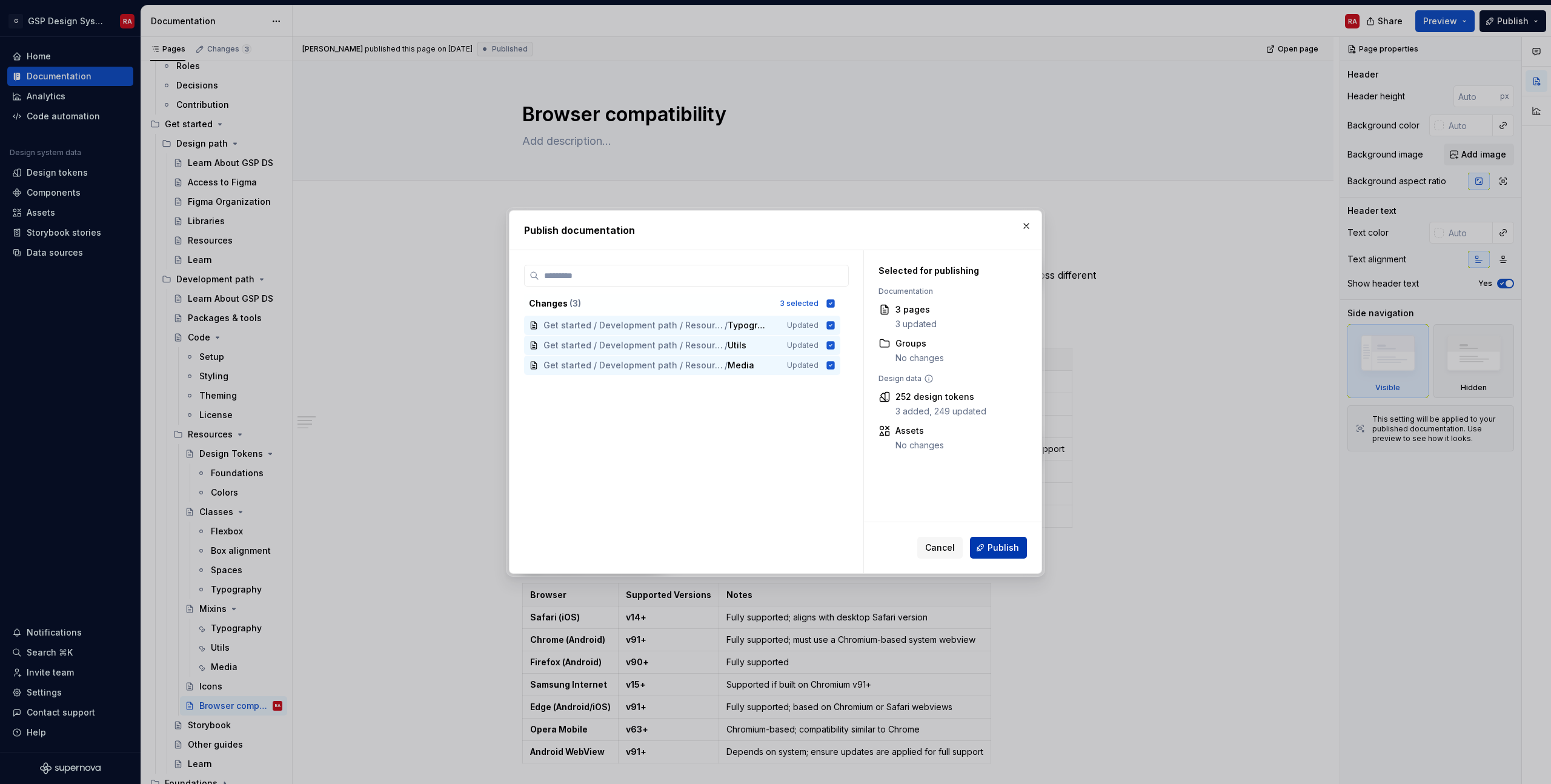
click at [1002, 547] on span "Publish" at bounding box center [1004, 547] width 31 height 12
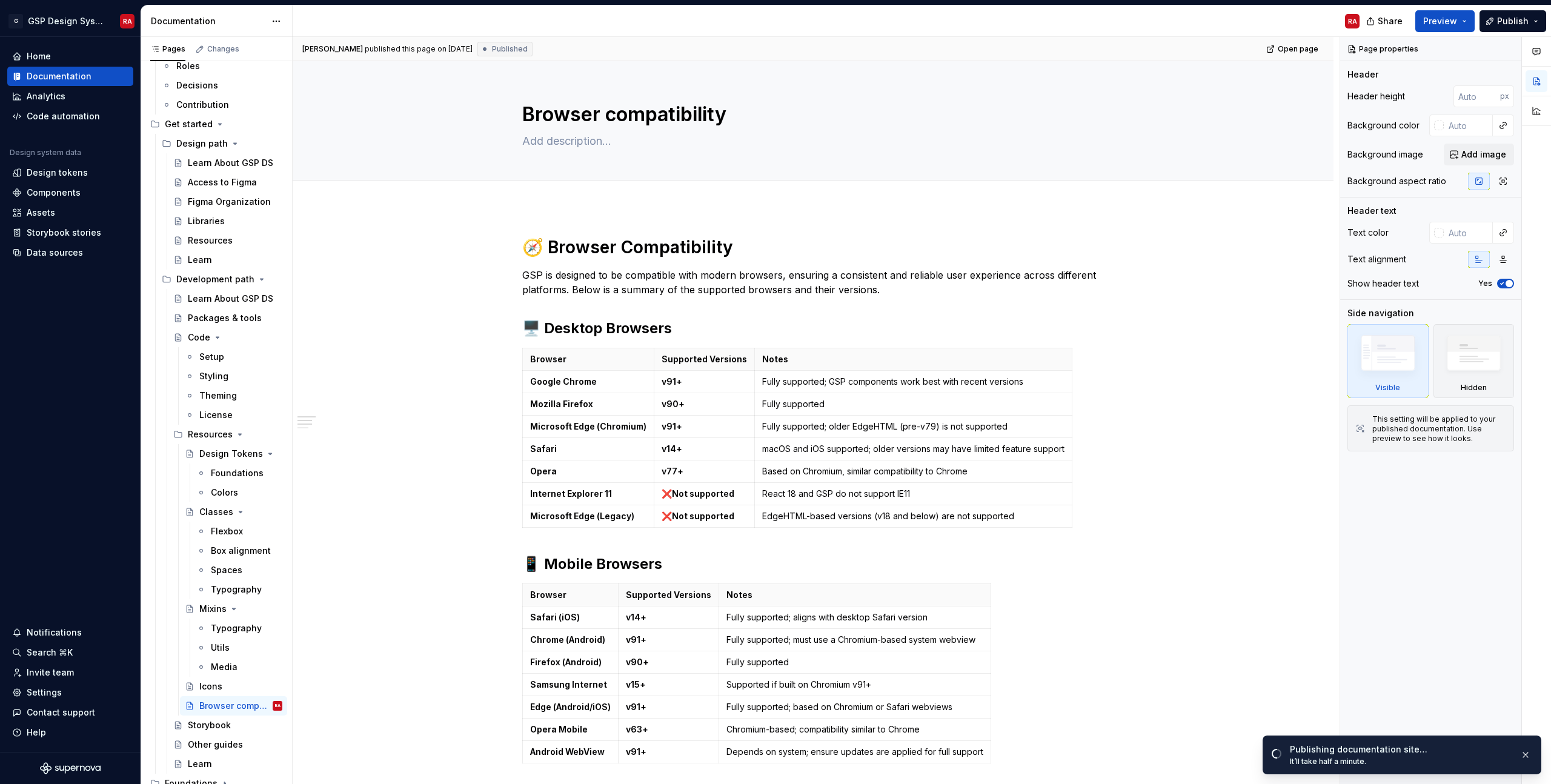
type textarea "*"
